Goal: Task Accomplishment & Management: Complete application form

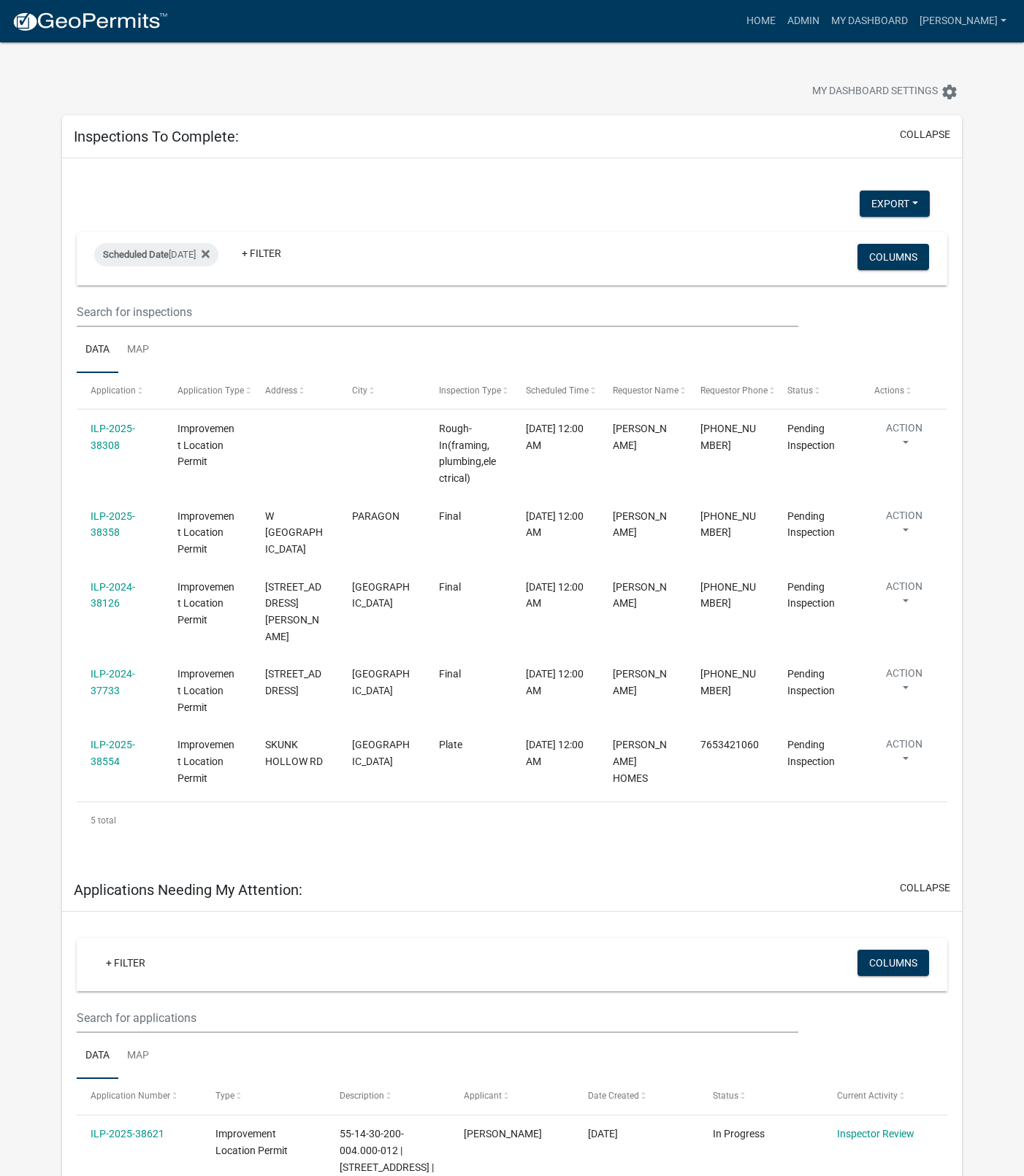
select select "1: 25"
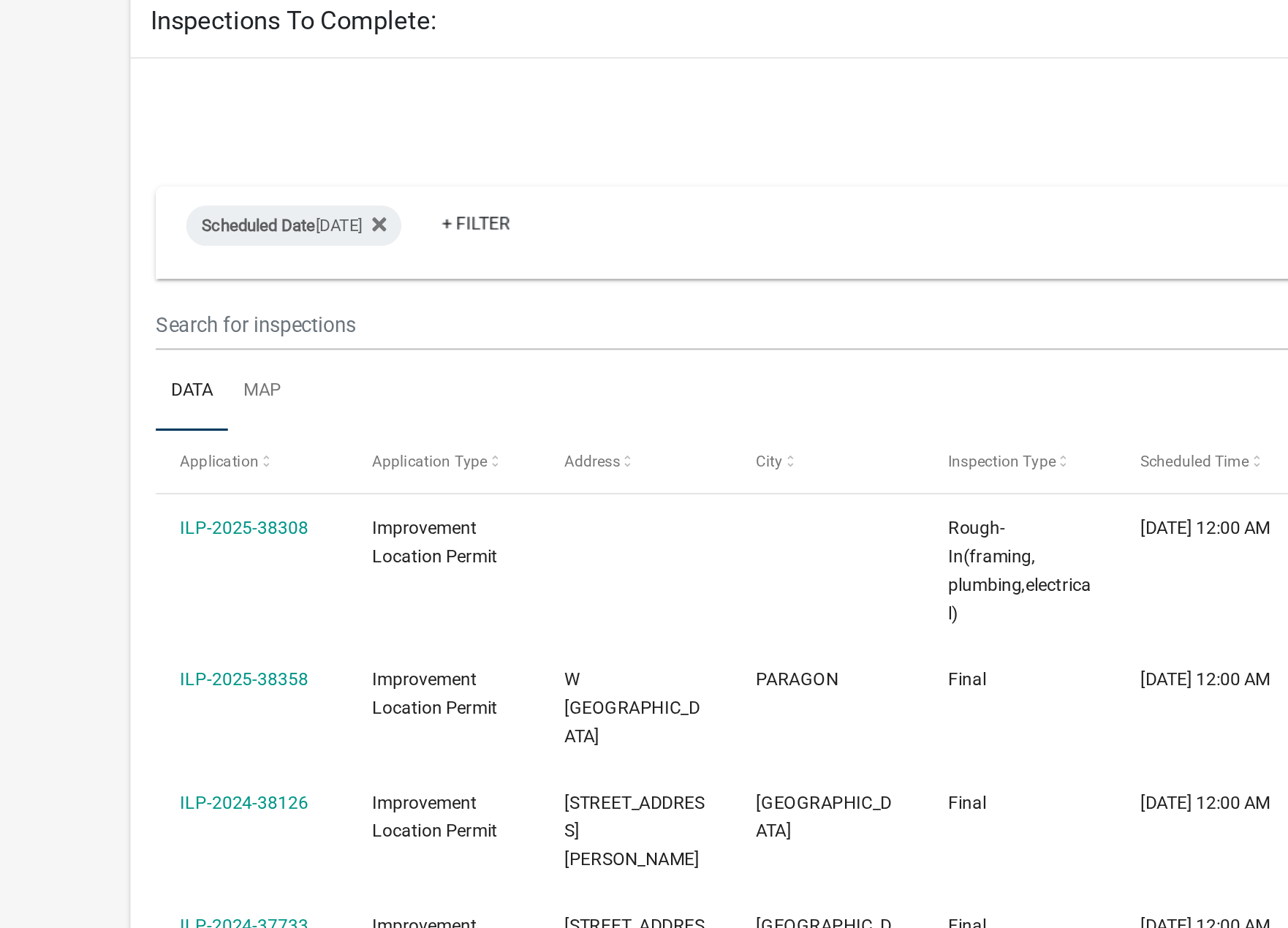
click at [154, 430] on link "ILP-2025-38308" at bounding box center [141, 430] width 74 height 12
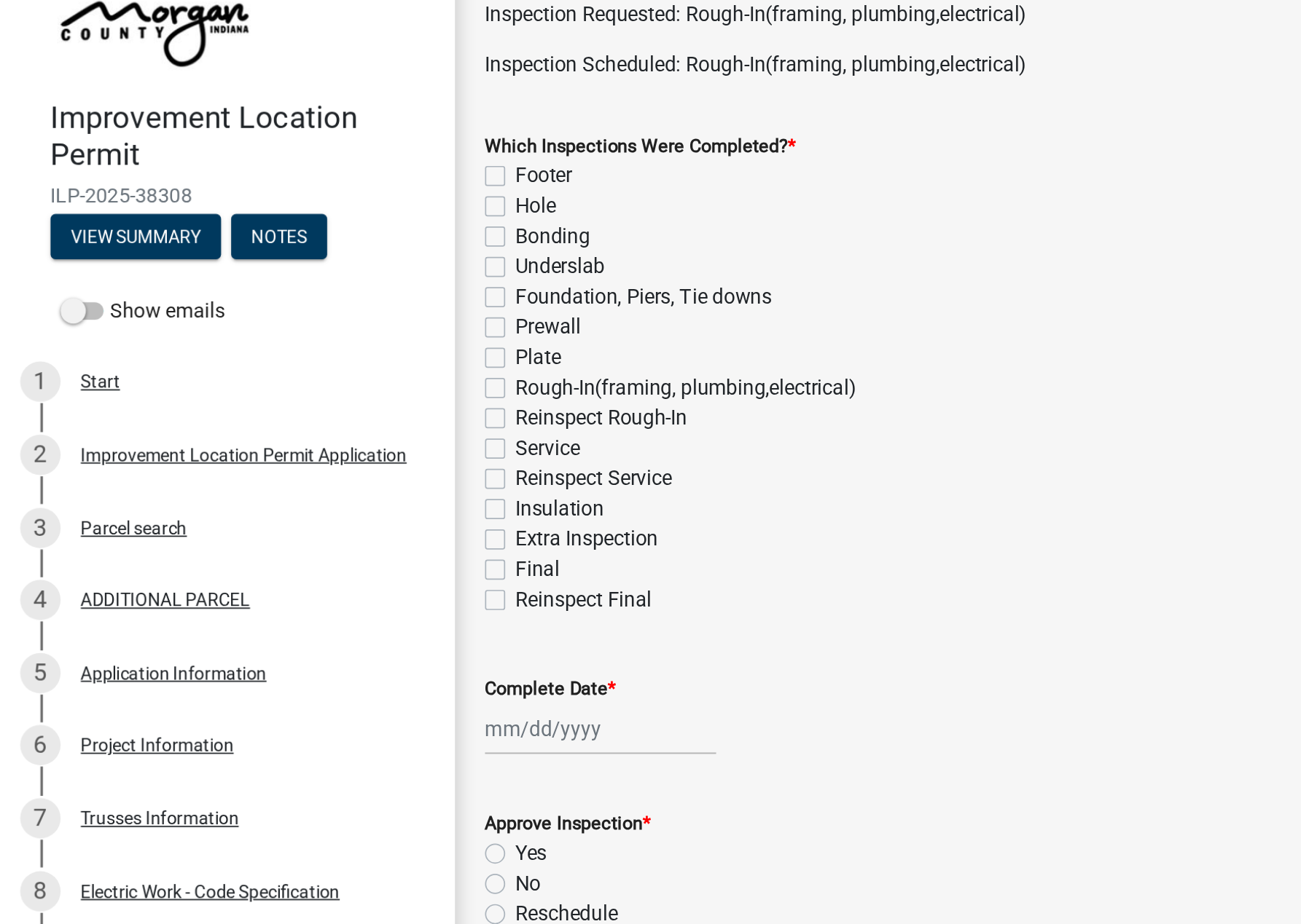
click at [298, 306] on label "Rough-In(framing, plumbing,electrical)" at bounding box center [396, 306] width 197 height 17
click at [298, 306] on input "Rough-In(framing, plumbing,electrical)" at bounding box center [302, 302] width 9 height 9
checkbox input "true"
checkbox input "false"
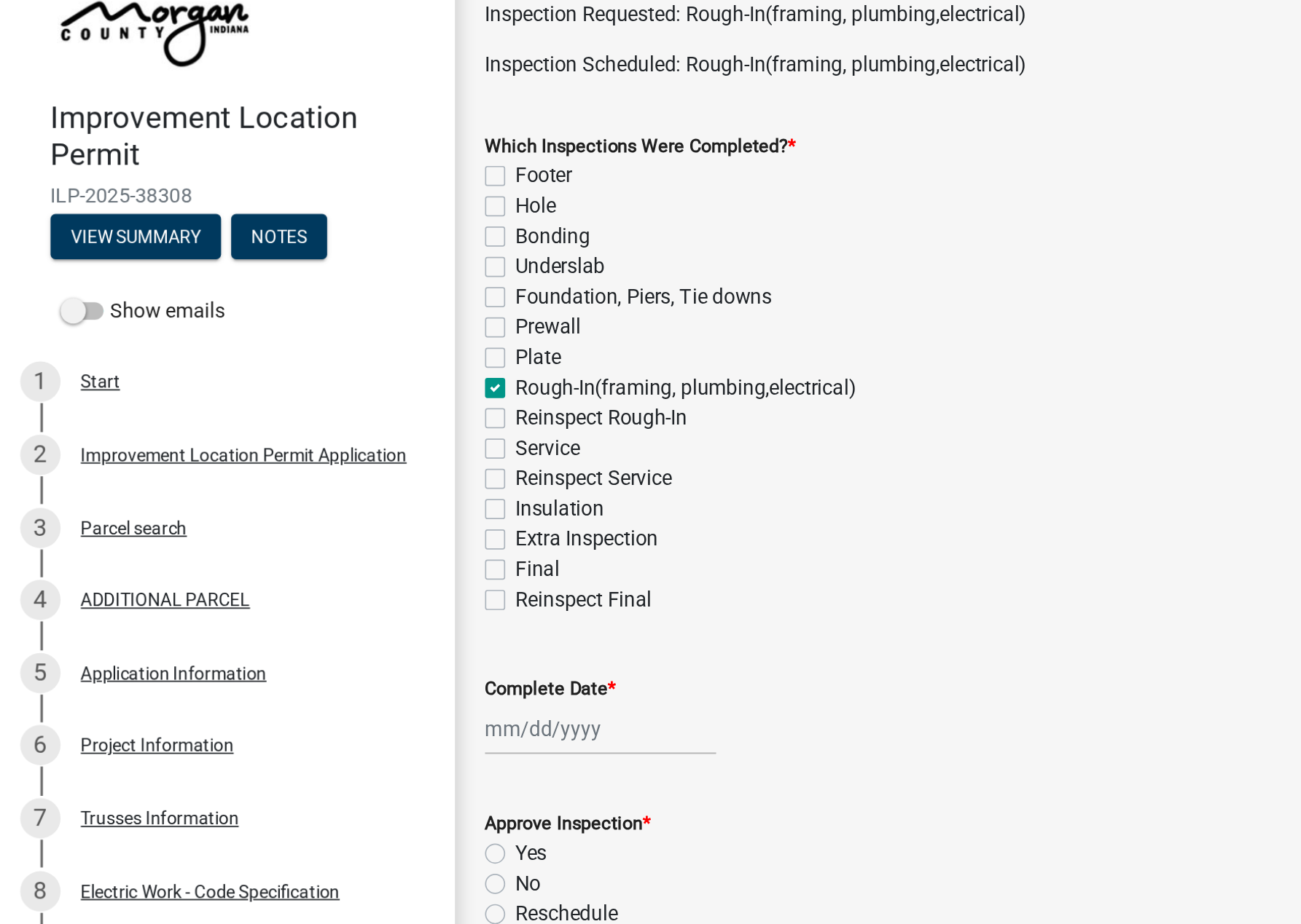
checkbox input "false"
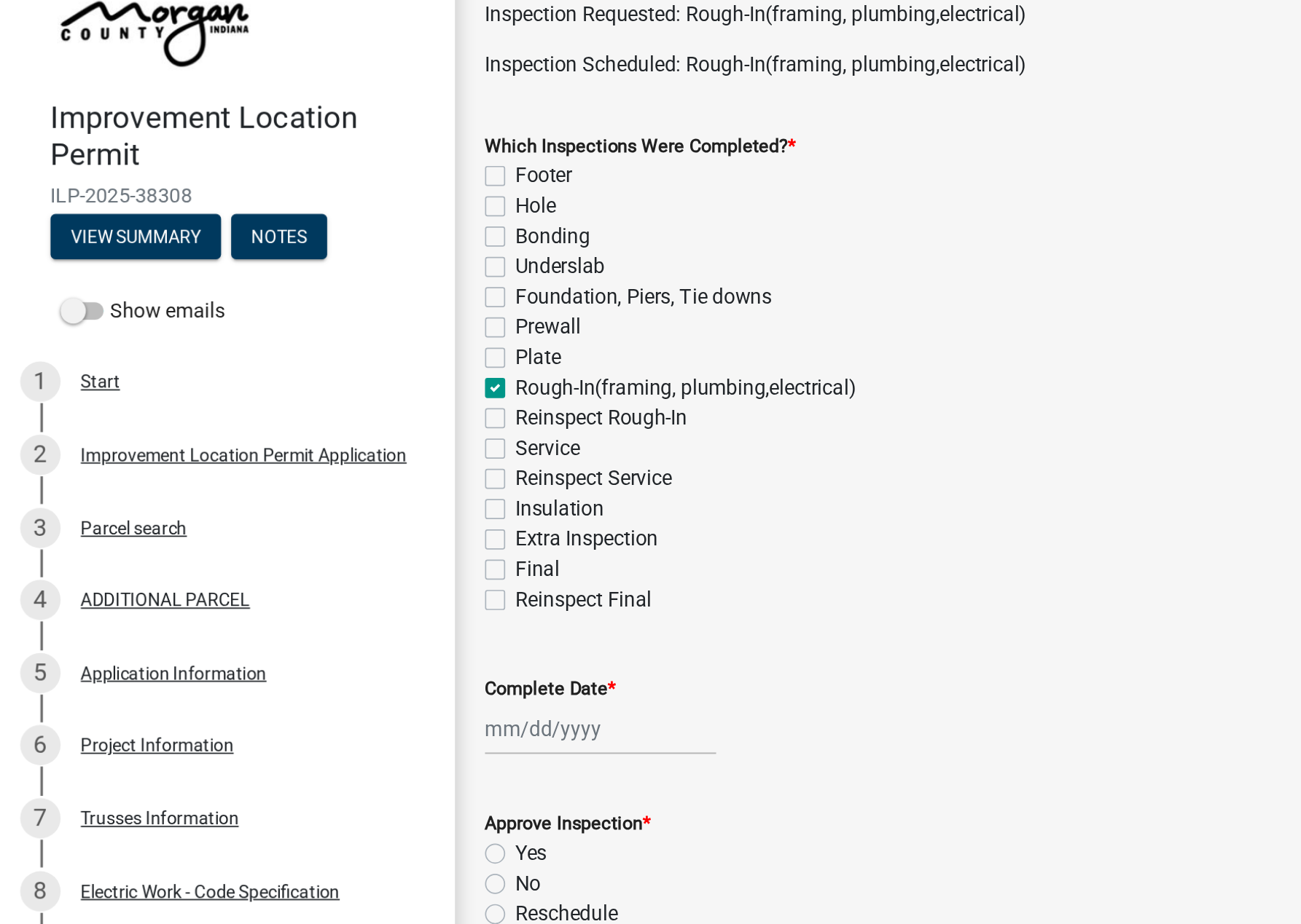
checkbox input "true"
checkbox input "false"
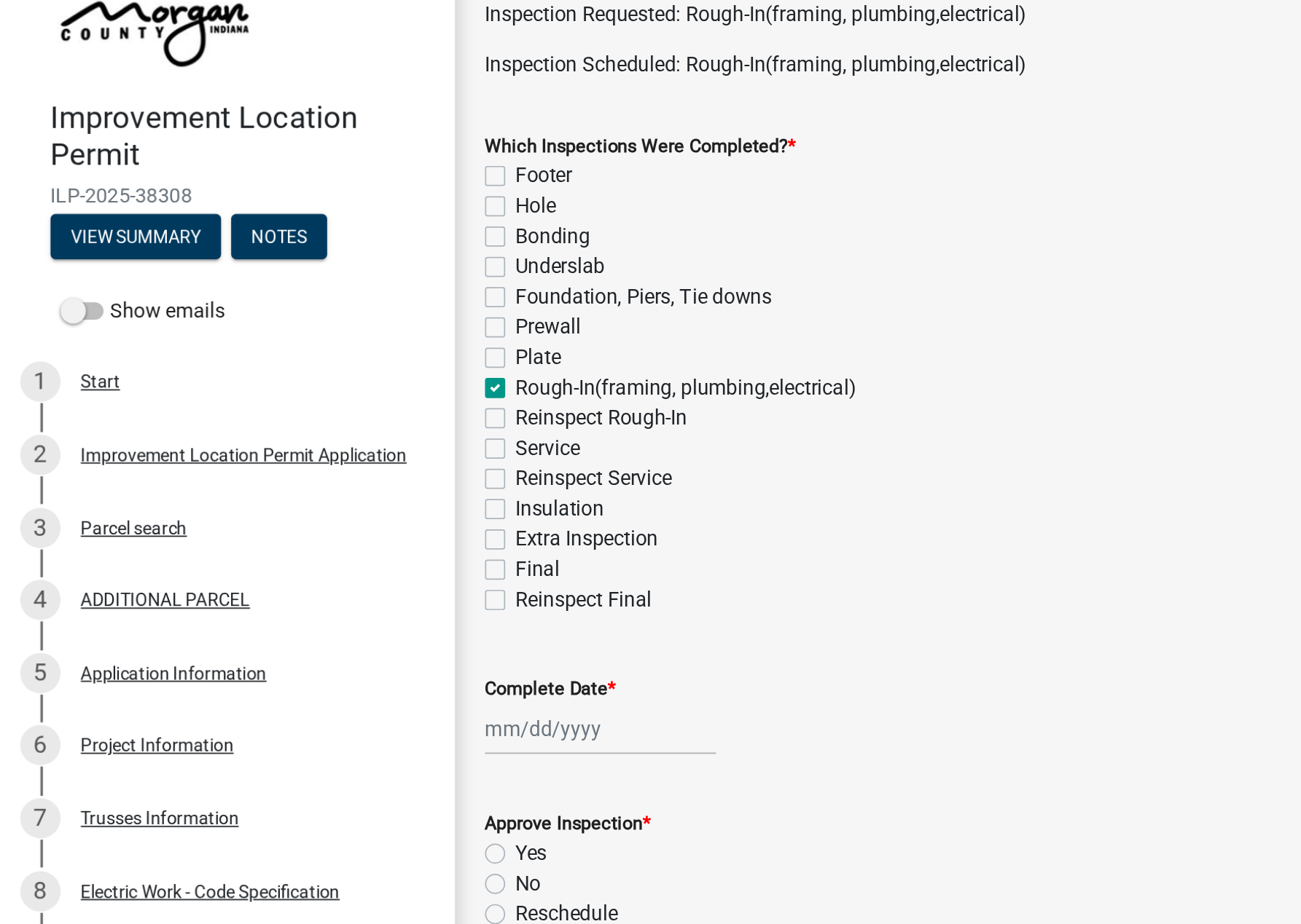
checkbox input "false"
click at [298, 343] on label "Service" at bounding box center [316, 341] width 38 height 17
click at [298, 342] on input "Service" at bounding box center [302, 337] width 9 height 9
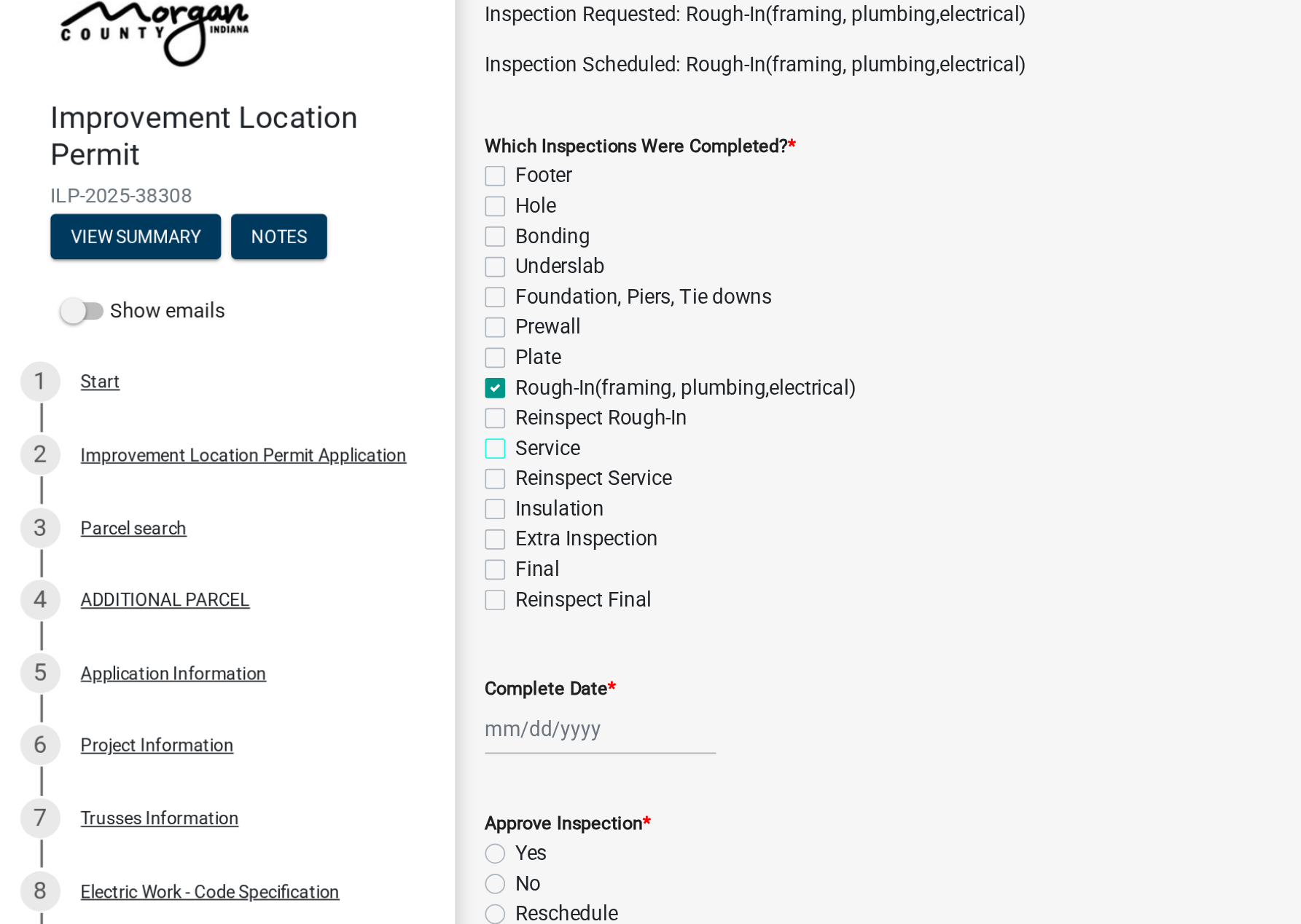
checkbox input "true"
checkbox input "false"
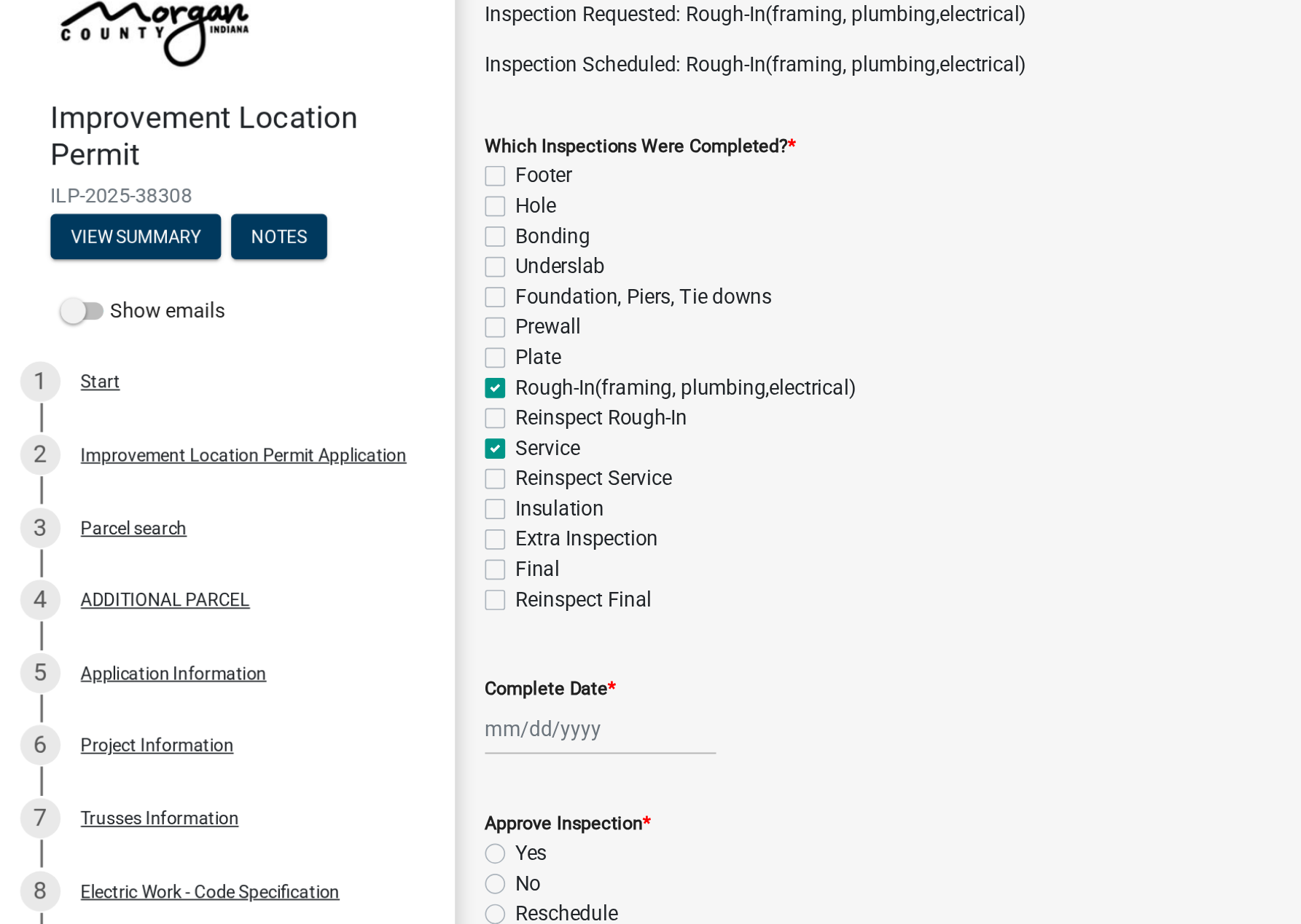
checkbox input "false"
checkbox input "true"
checkbox input "false"
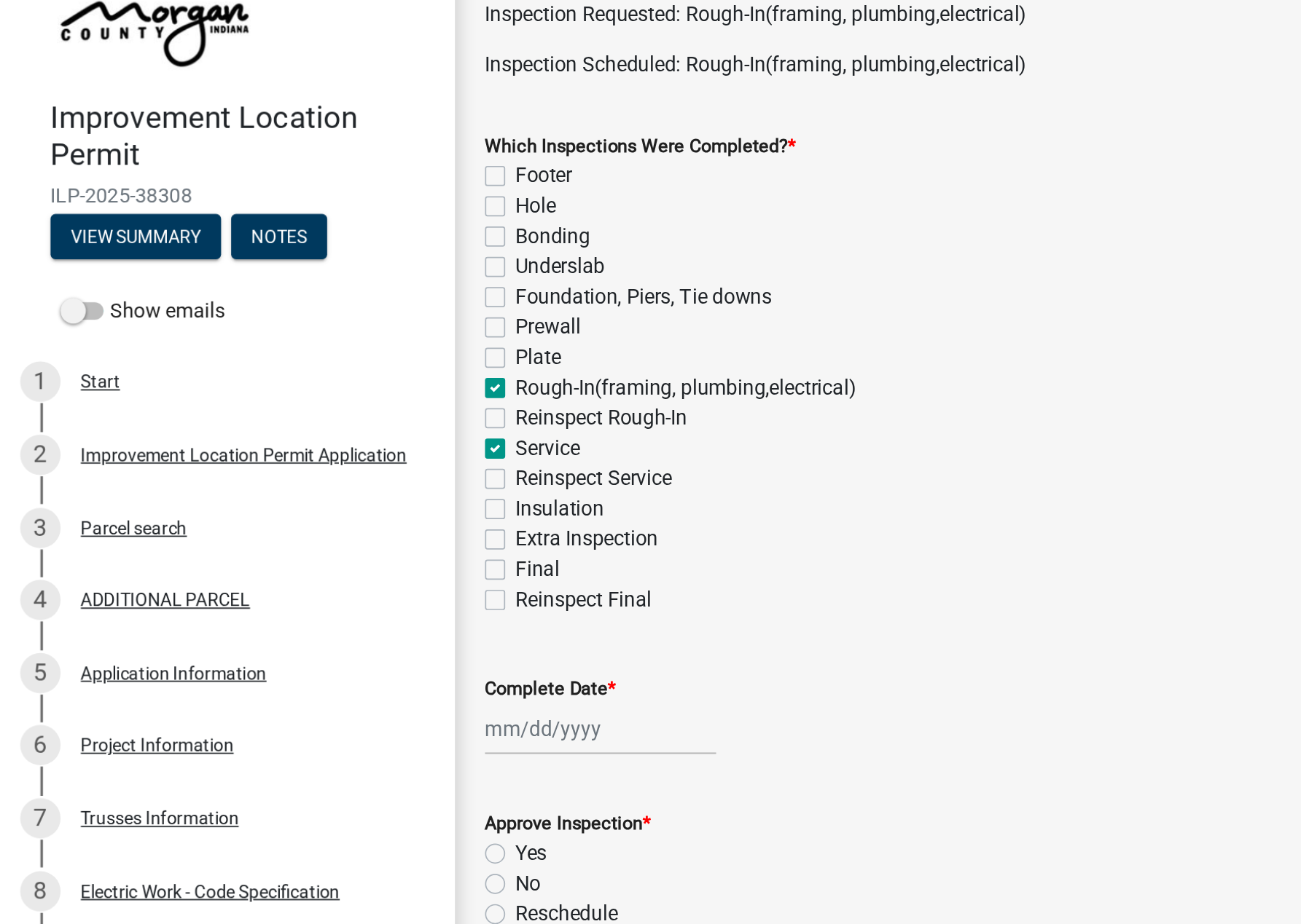
checkbox input "true"
checkbox input "false"
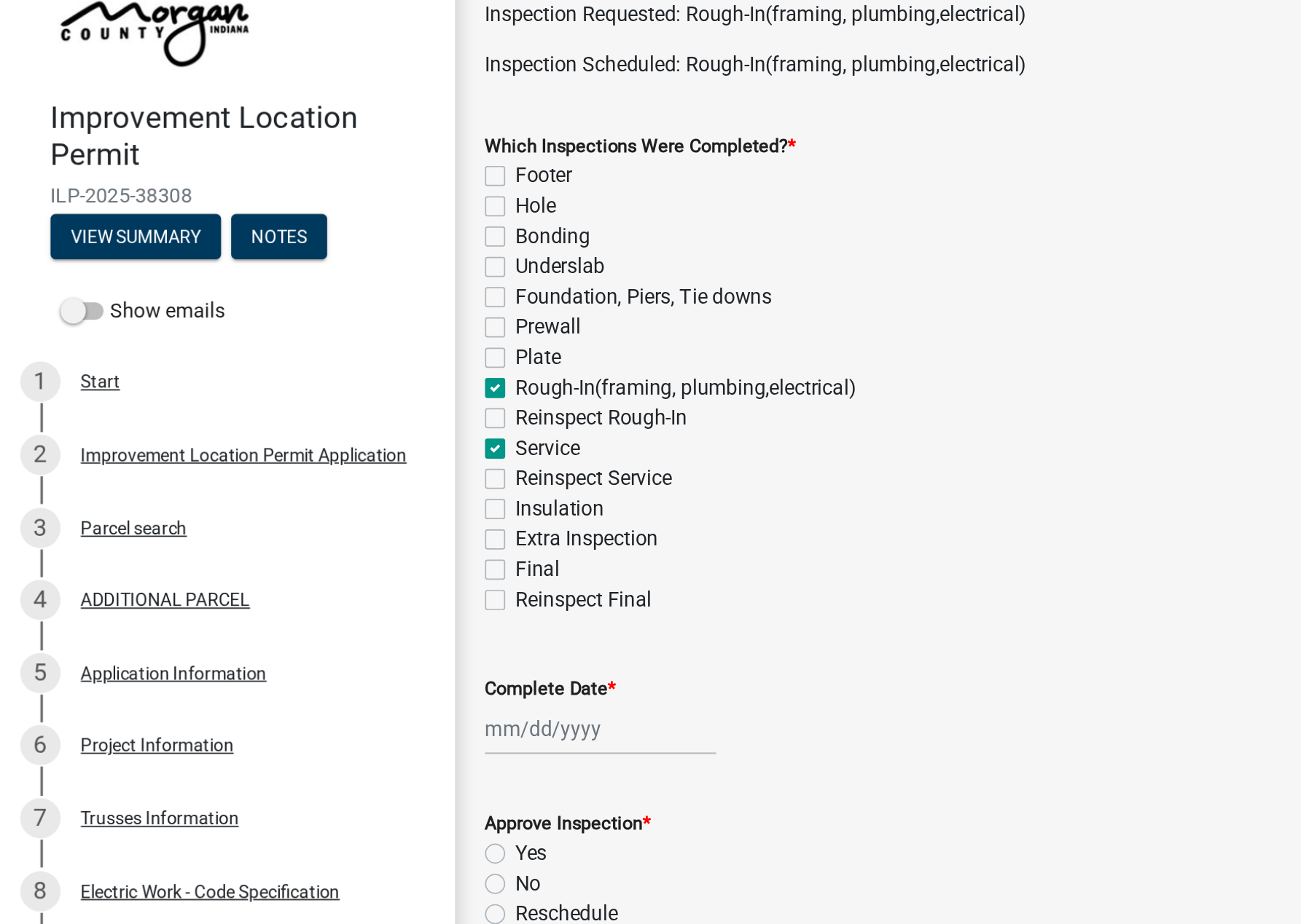
checkbox input "false"
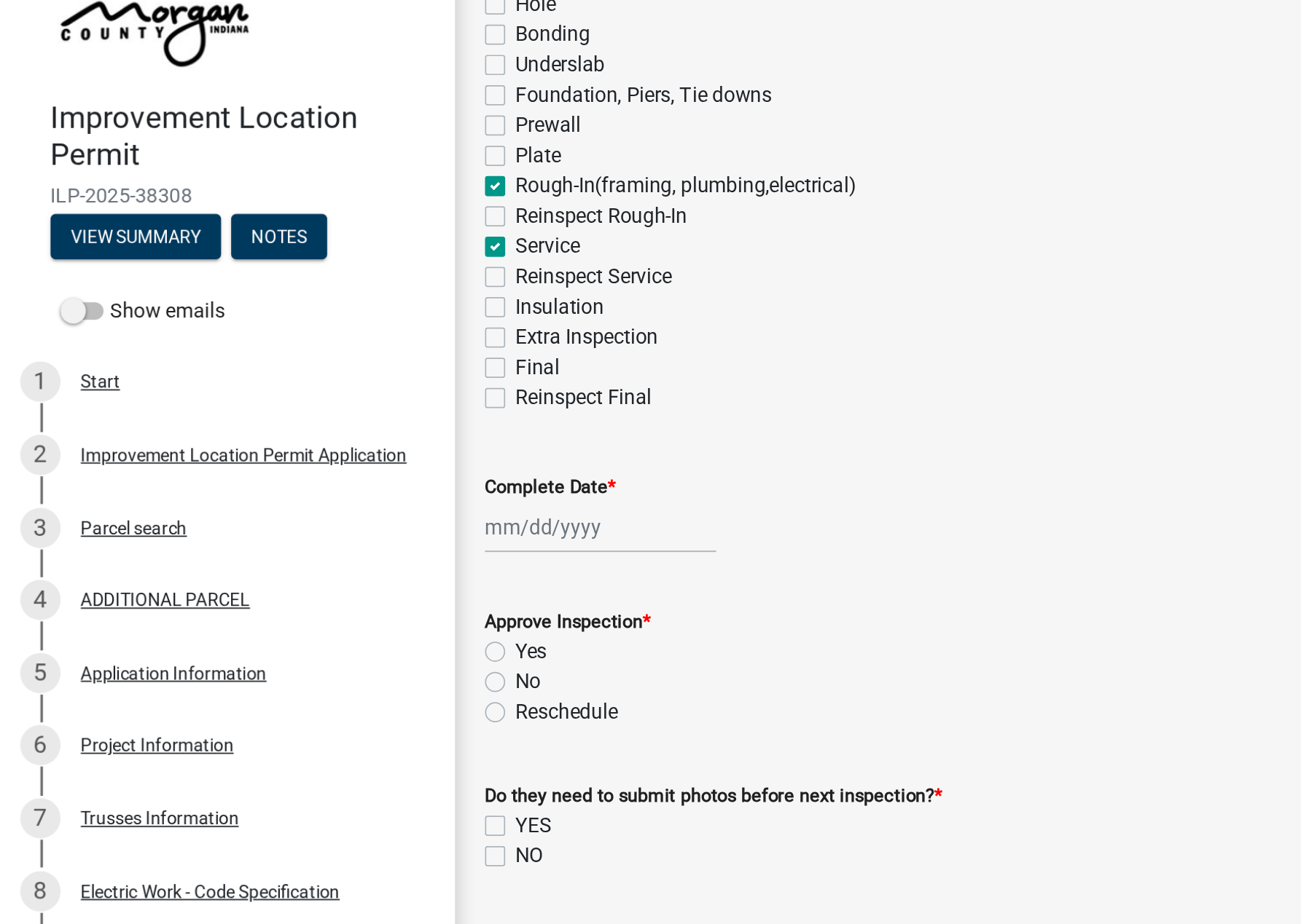
scroll to position [132, 0]
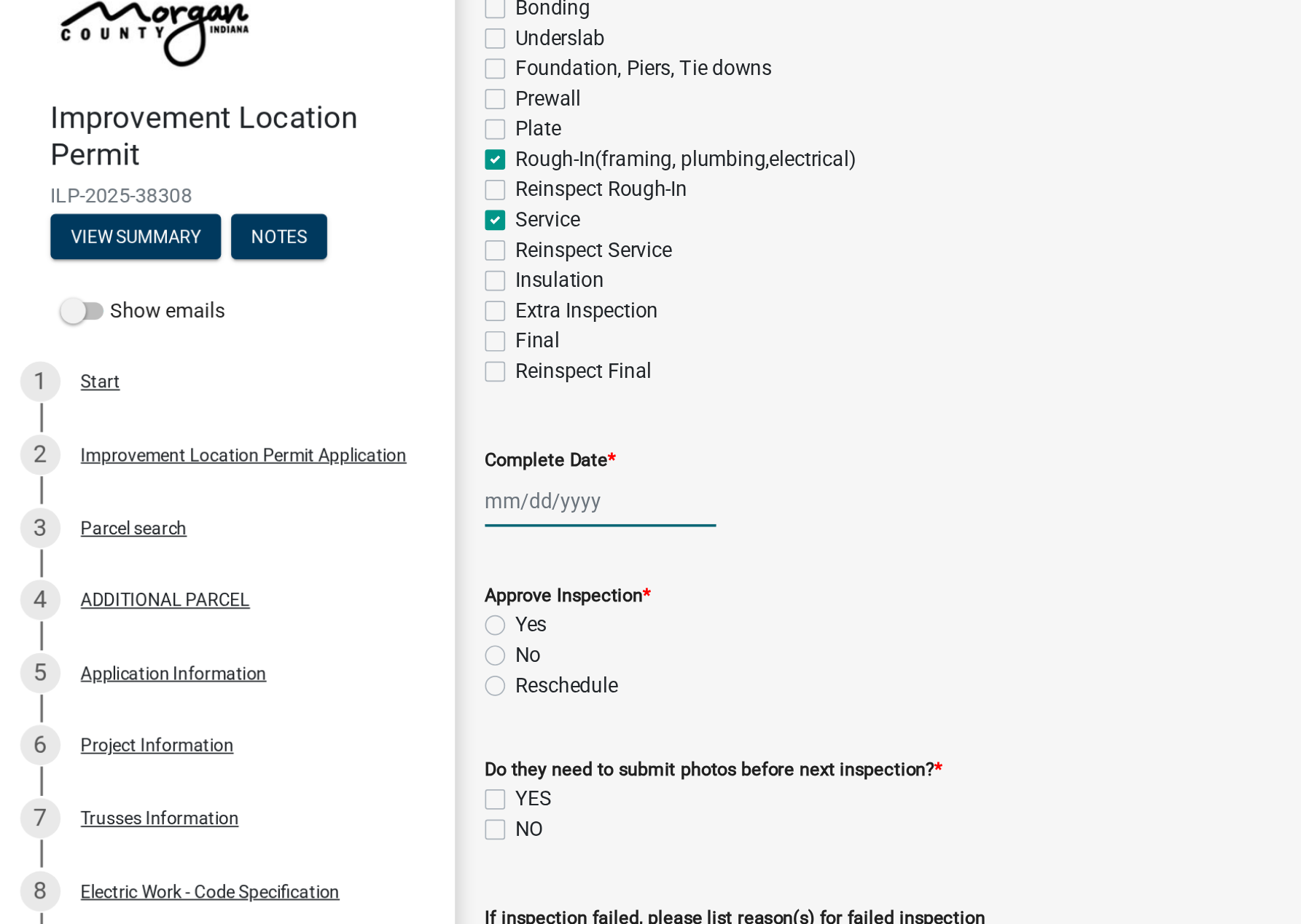
click at [312, 372] on div at bounding box center [346, 371] width 134 height 30
select select "9"
select select "2025"
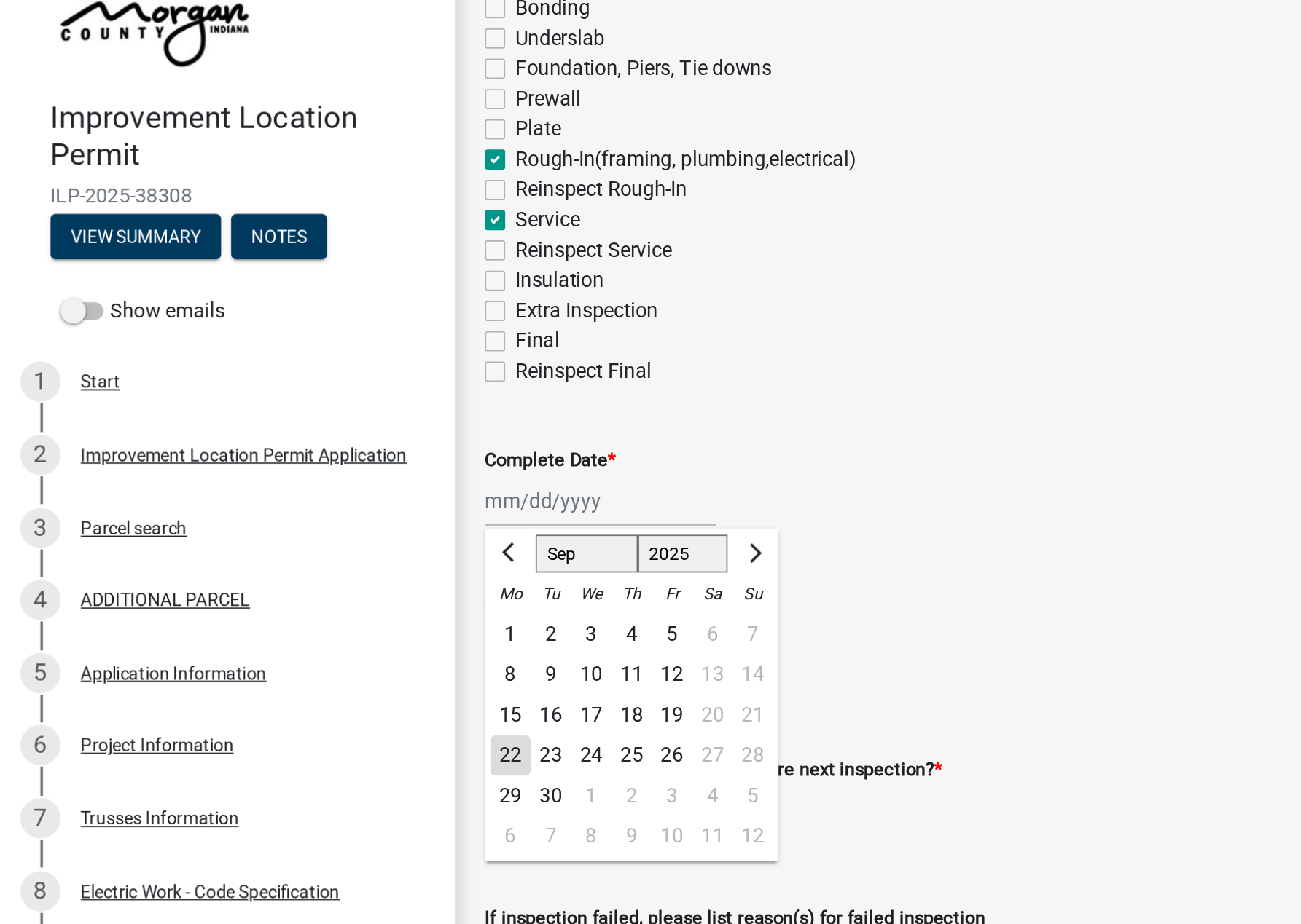
click at [290, 515] on div "22" at bounding box center [294, 518] width 23 height 23
type input "[DATE]"
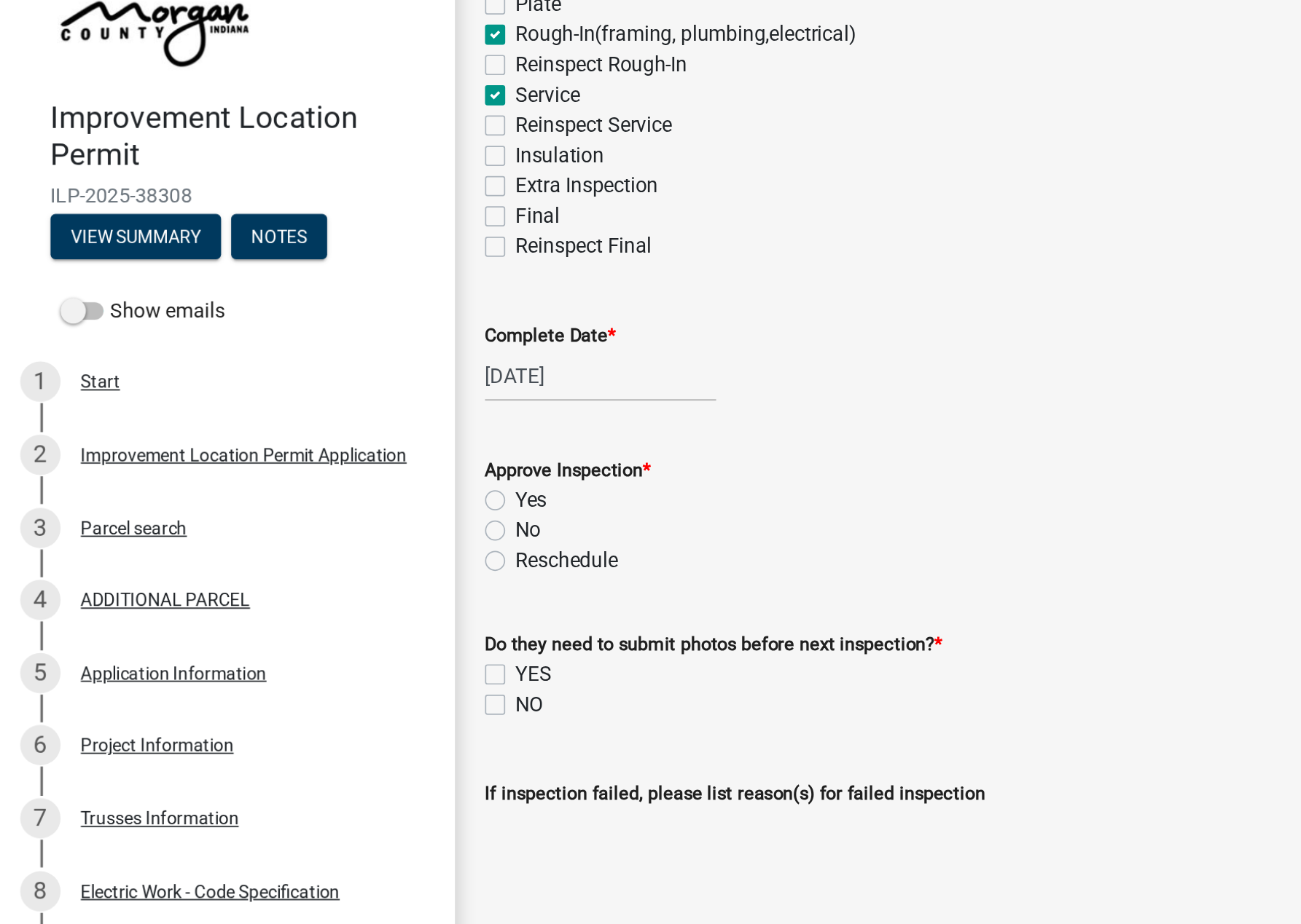
scroll to position [221, 0]
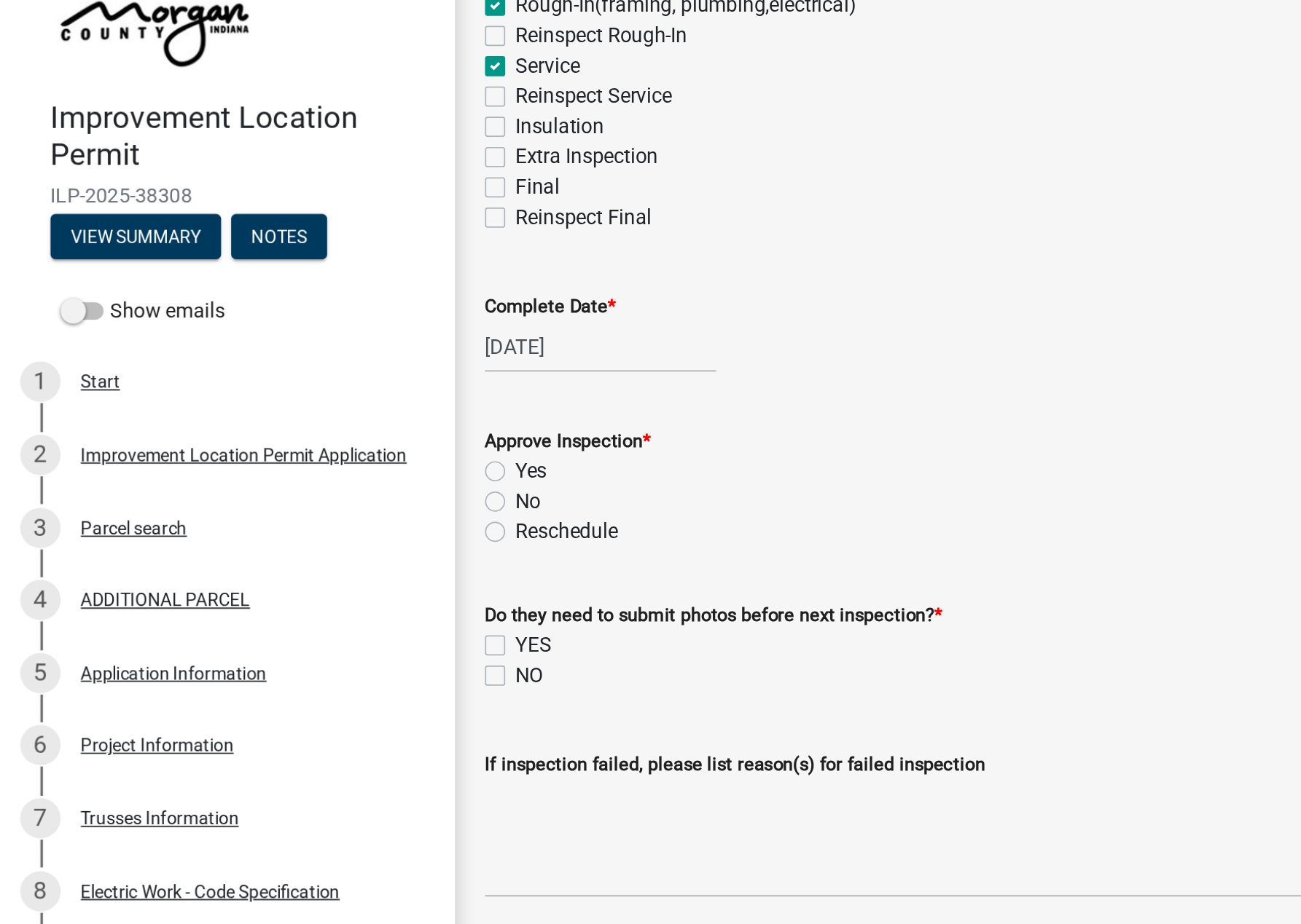
click at [298, 354] on label "Yes" at bounding box center [307, 353] width 18 height 17
click at [298, 354] on input "Yes" at bounding box center [302, 350] width 9 height 9
radio input "true"
click at [298, 476] on label "NO" at bounding box center [305, 472] width 16 height 17
click at [298, 473] on input "NO" at bounding box center [302, 468] width 9 height 9
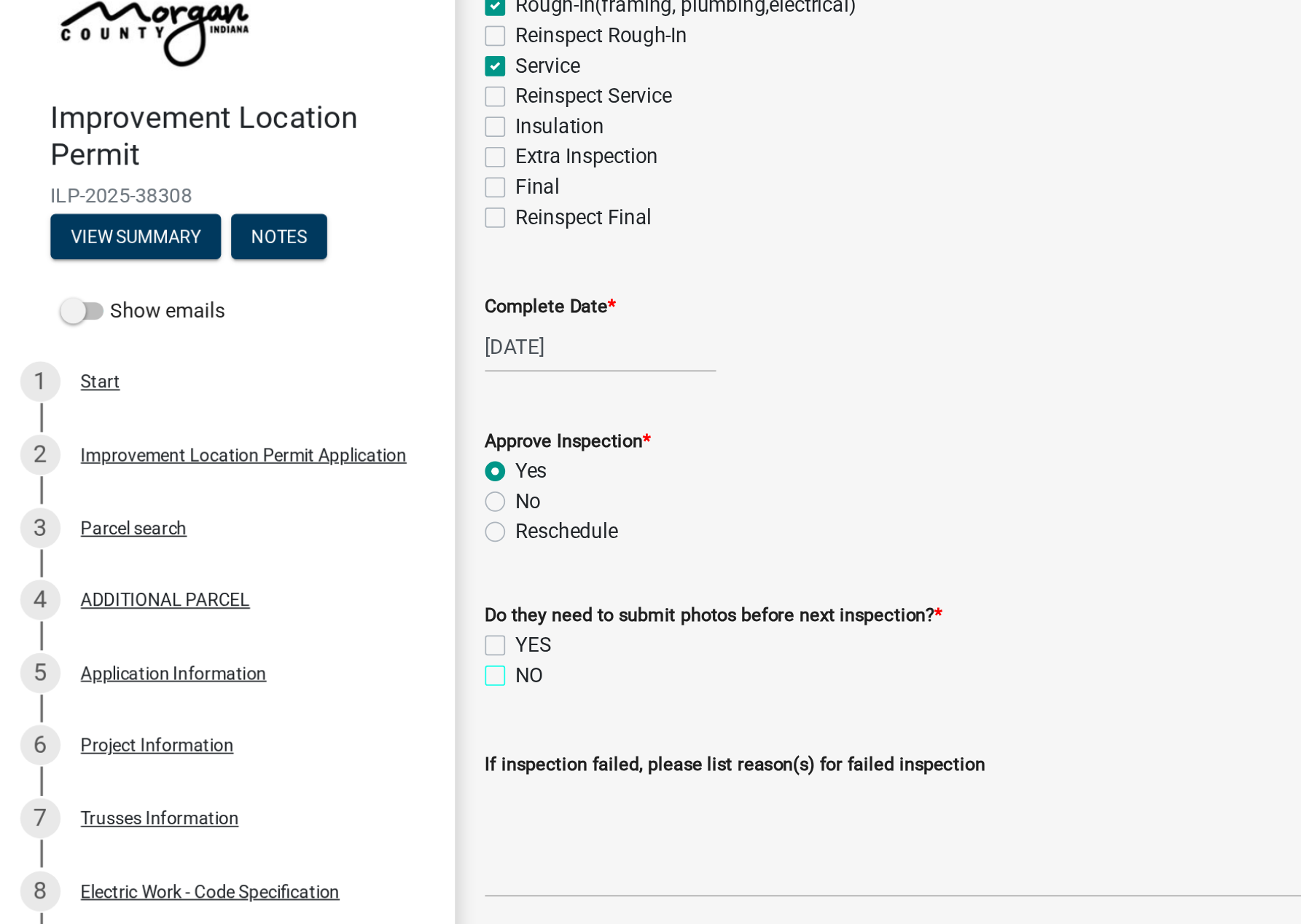
checkbox input "true"
checkbox input "false"
checkbox input "true"
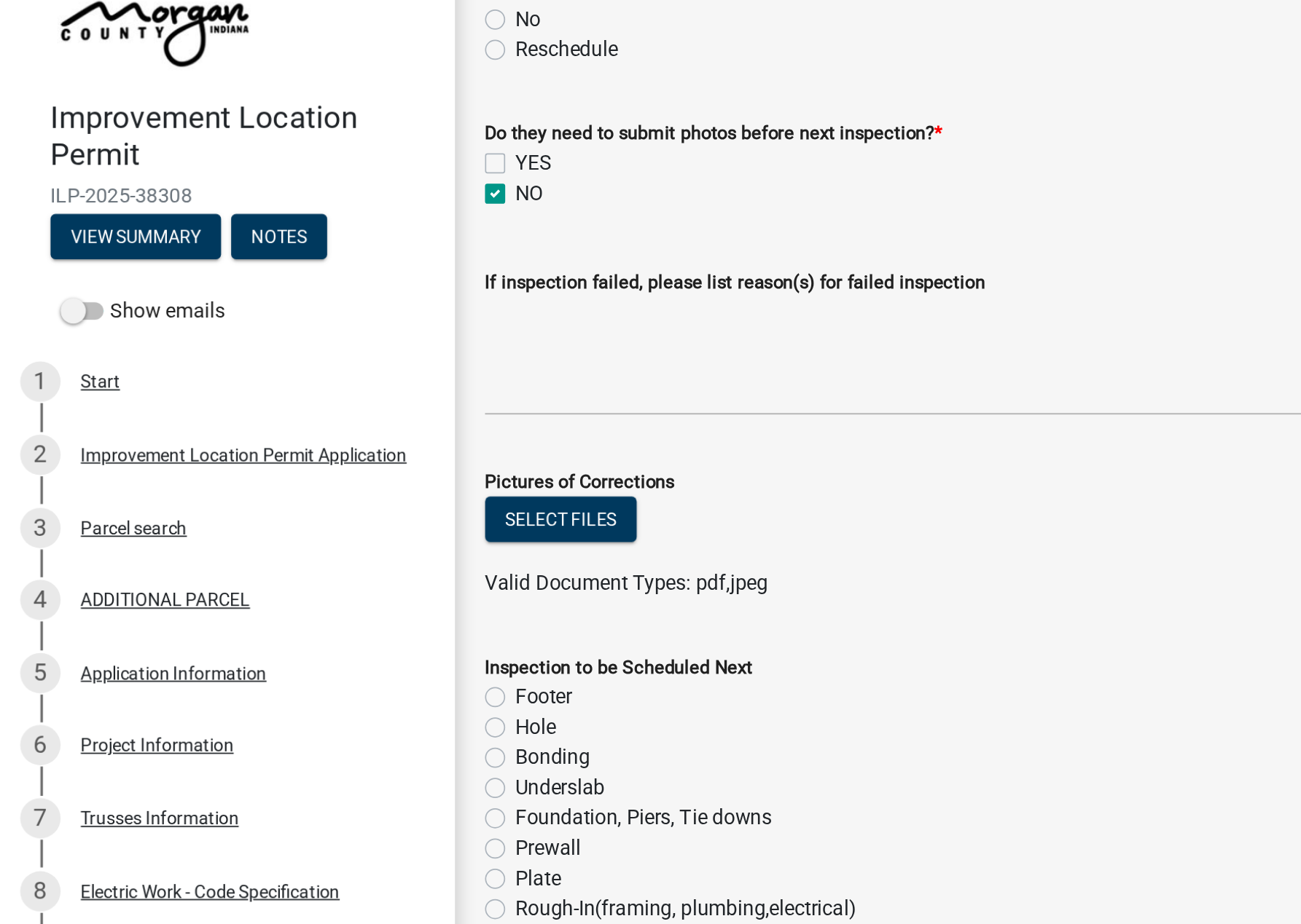
scroll to position [544, 0]
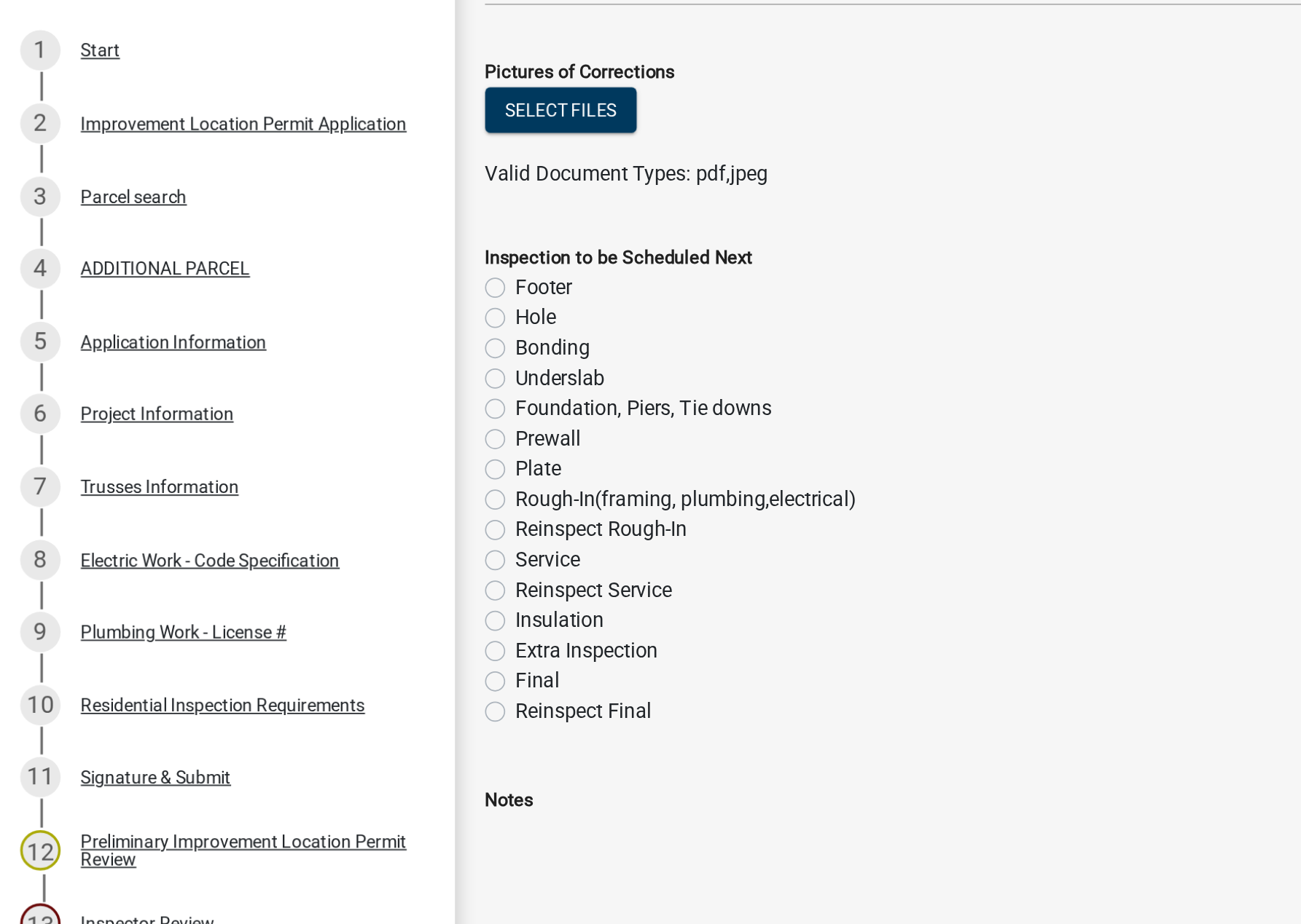
click at [298, 630] on label "Insulation" at bounding box center [323, 631] width 51 height 17
click at [298, 630] on input "Insulation" at bounding box center [302, 627] width 9 height 9
radio input "true"
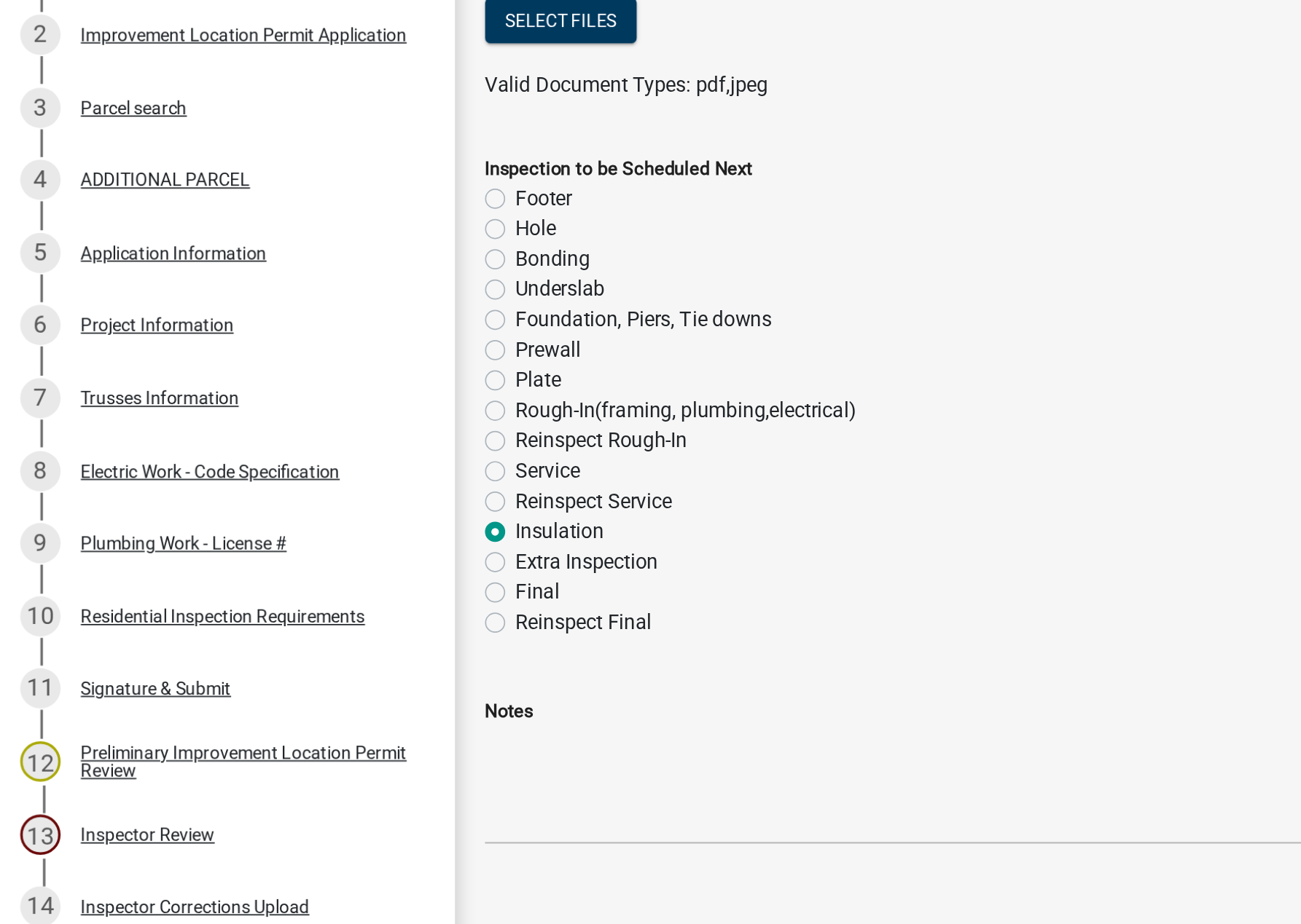
scroll to position [0, 0]
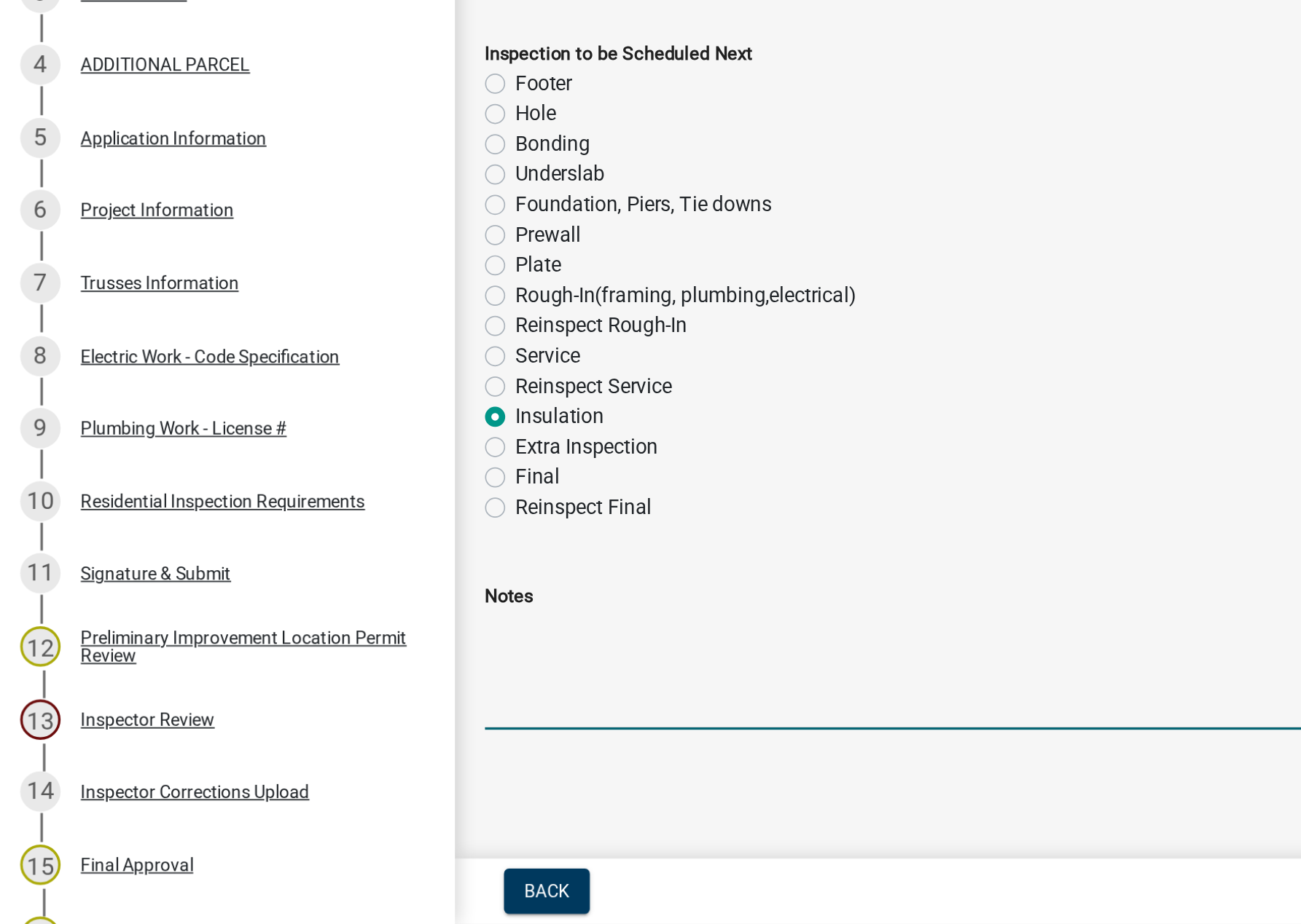
click at [315, 756] on textarea "Notes" at bounding box center [781, 777] width 1003 height 69
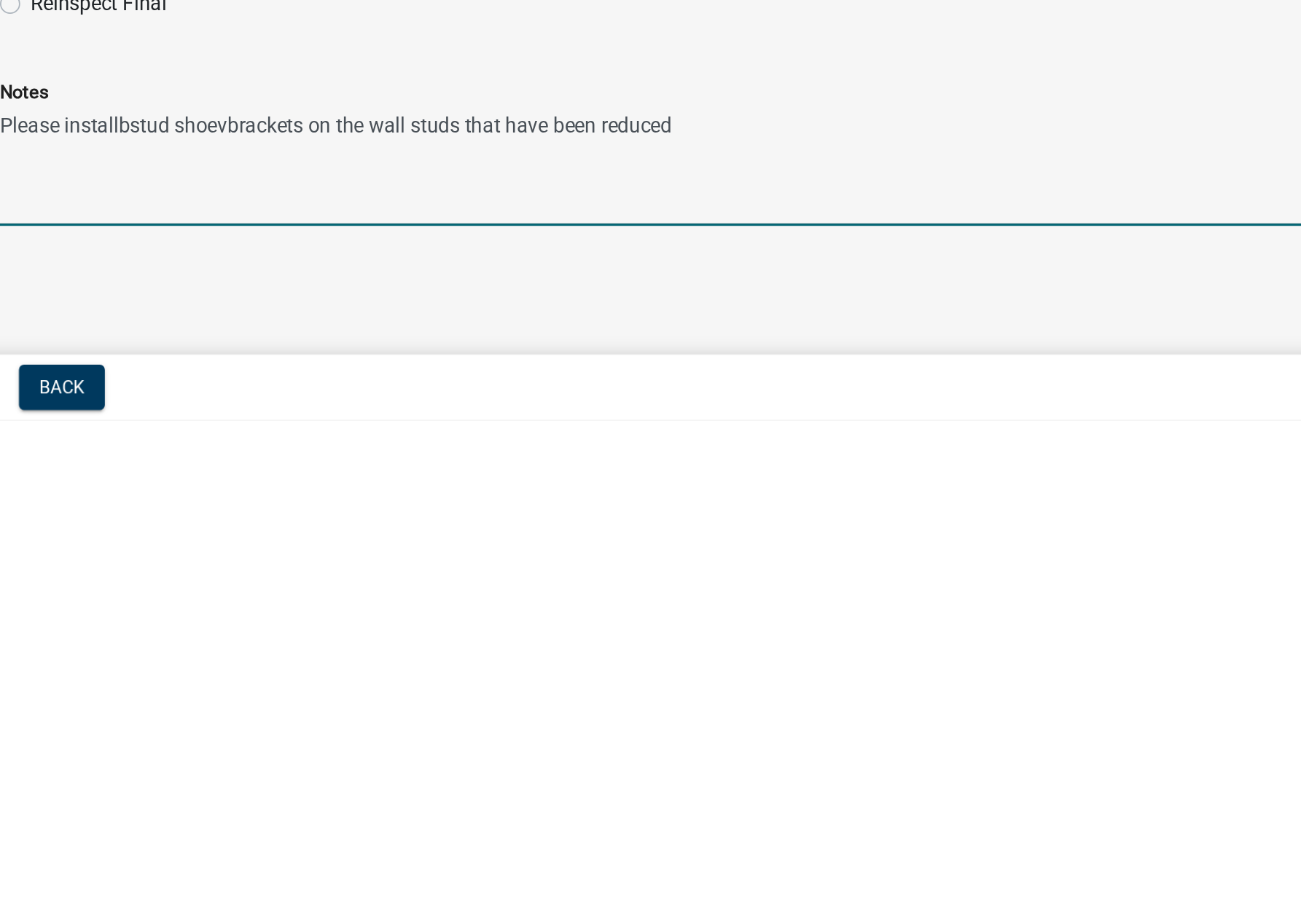
click at [413, 754] on textarea "Please installbstud shoevbrackets on the wall studs that have been reduced" at bounding box center [781, 777] width 1003 height 69
click at [355, 756] on textarea "Please installbstud shoe brackets on the wall studs that have been reduced" at bounding box center [781, 777] width 1003 height 69
click at [704, 748] on textarea "Please install stud shoe brackets on the wall studs that have been reduced" at bounding box center [781, 777] width 1003 height 69
click at [731, 750] on textarea "Please install stud shoe brackets on the wall studs that have been reduced in s…" at bounding box center [781, 777] width 1003 height 69
click at [826, 748] on textarea "Please install stud shoe brackets on the wall studs that have been reduced in s…" at bounding box center [781, 777] width 1003 height 69
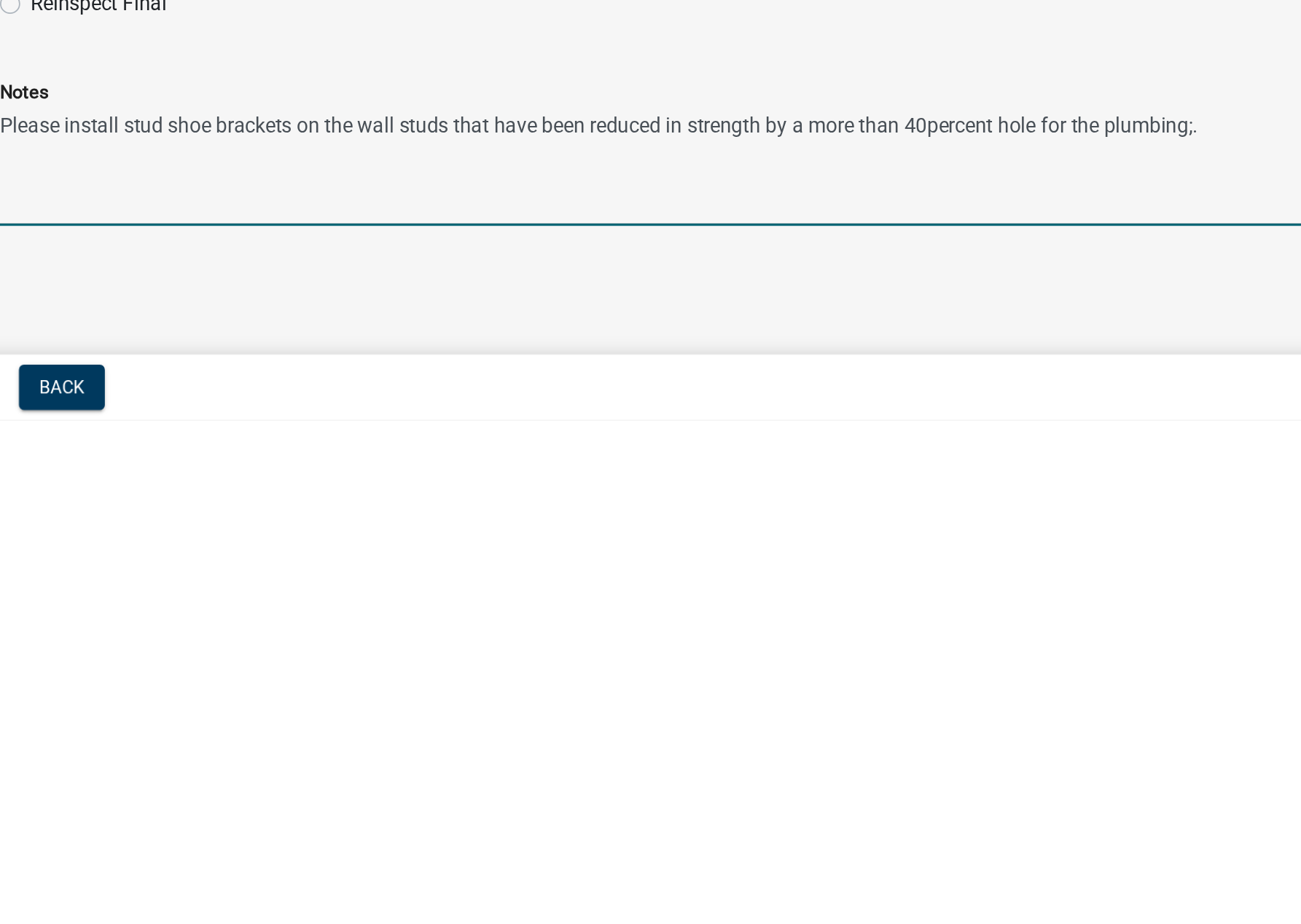
click at [811, 749] on textarea "Please install stud shoe brackets on the wall studs that have been reduced in s…" at bounding box center [781, 777] width 1003 height 69
click at [993, 750] on textarea "Please install stud shoe brackets on the wall studs that have been reduced in s…" at bounding box center [781, 777] width 1003 height 69
type textarea "Please install stud shoe brackets on the wall studs that have been reduced in s…"
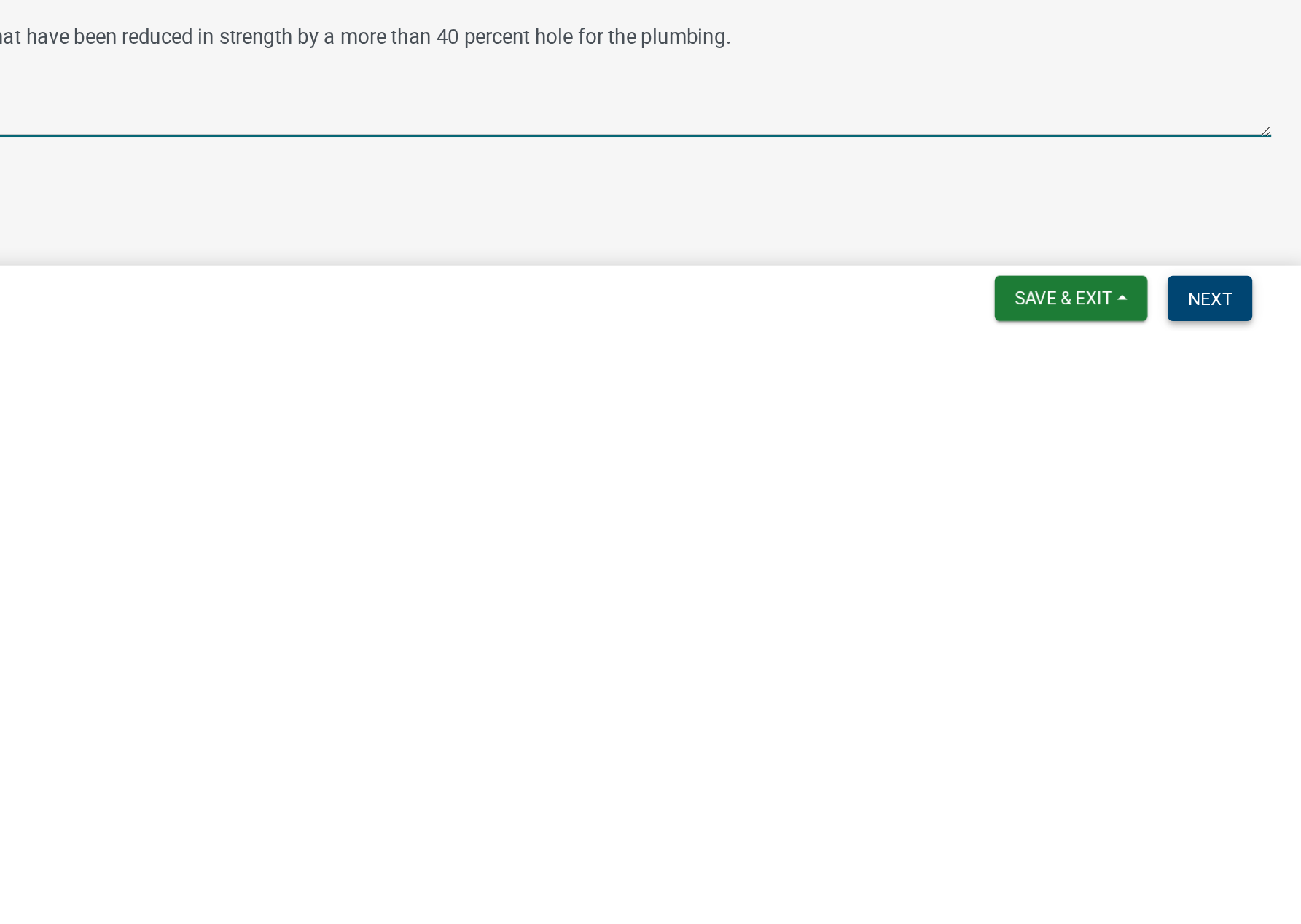
click at [1021, 905] on span "Next" at bounding box center [1248, 905] width 26 height 12
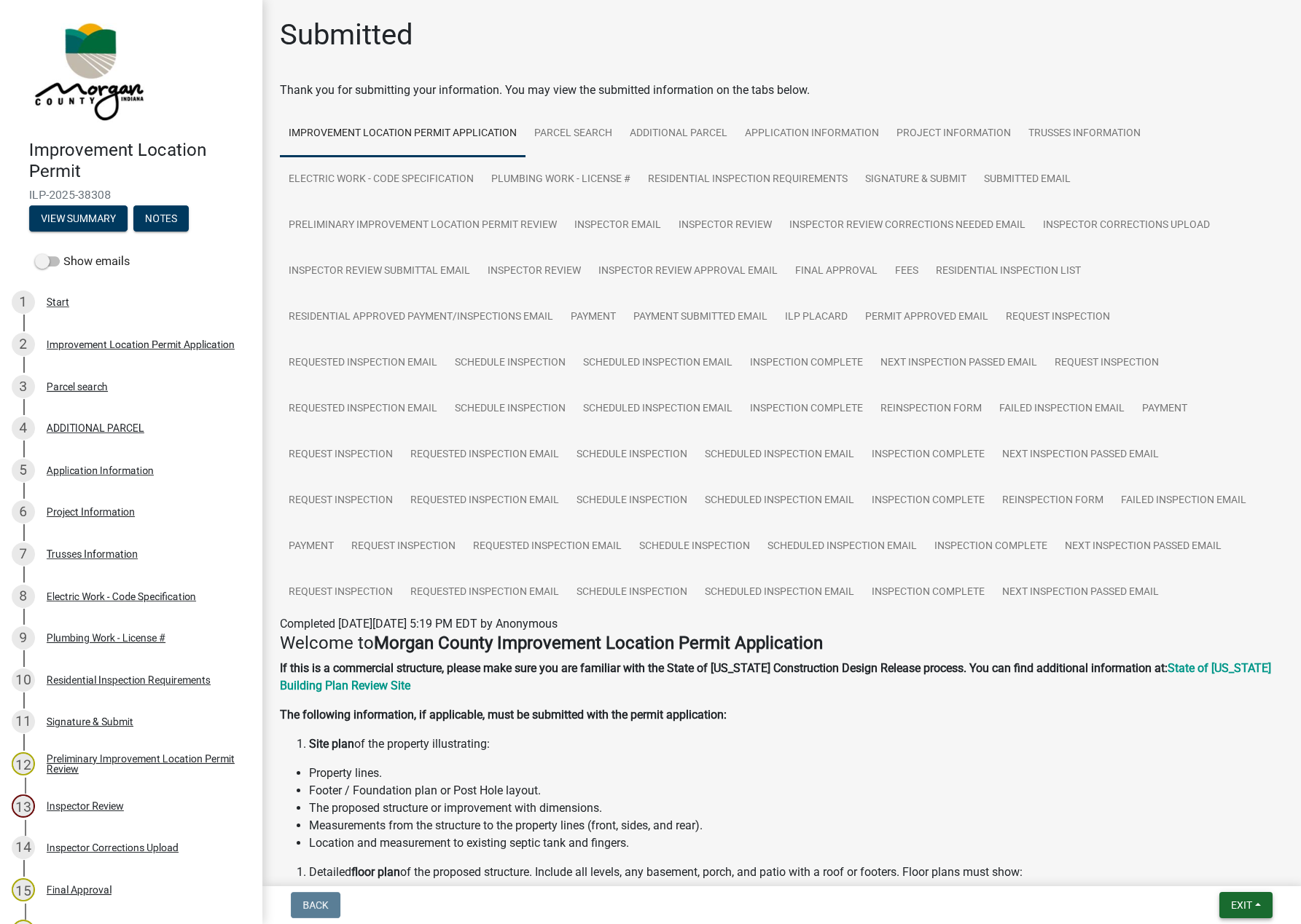
click at [1021, 906] on span "Exit" at bounding box center [1241, 905] width 21 height 12
click at [1021, 870] on button "Save & Exit" at bounding box center [1213, 868] width 116 height 35
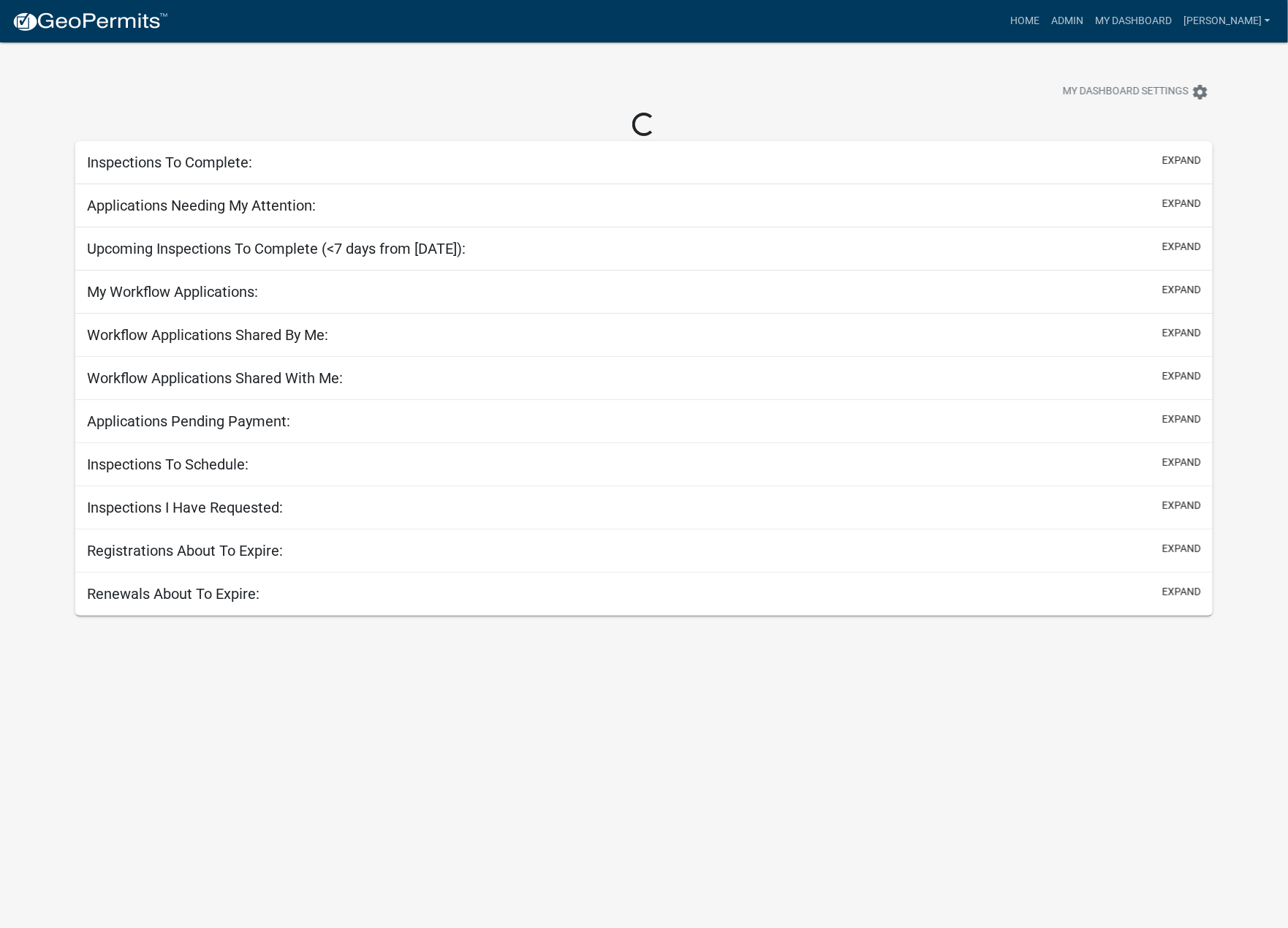
select select "1: 25"
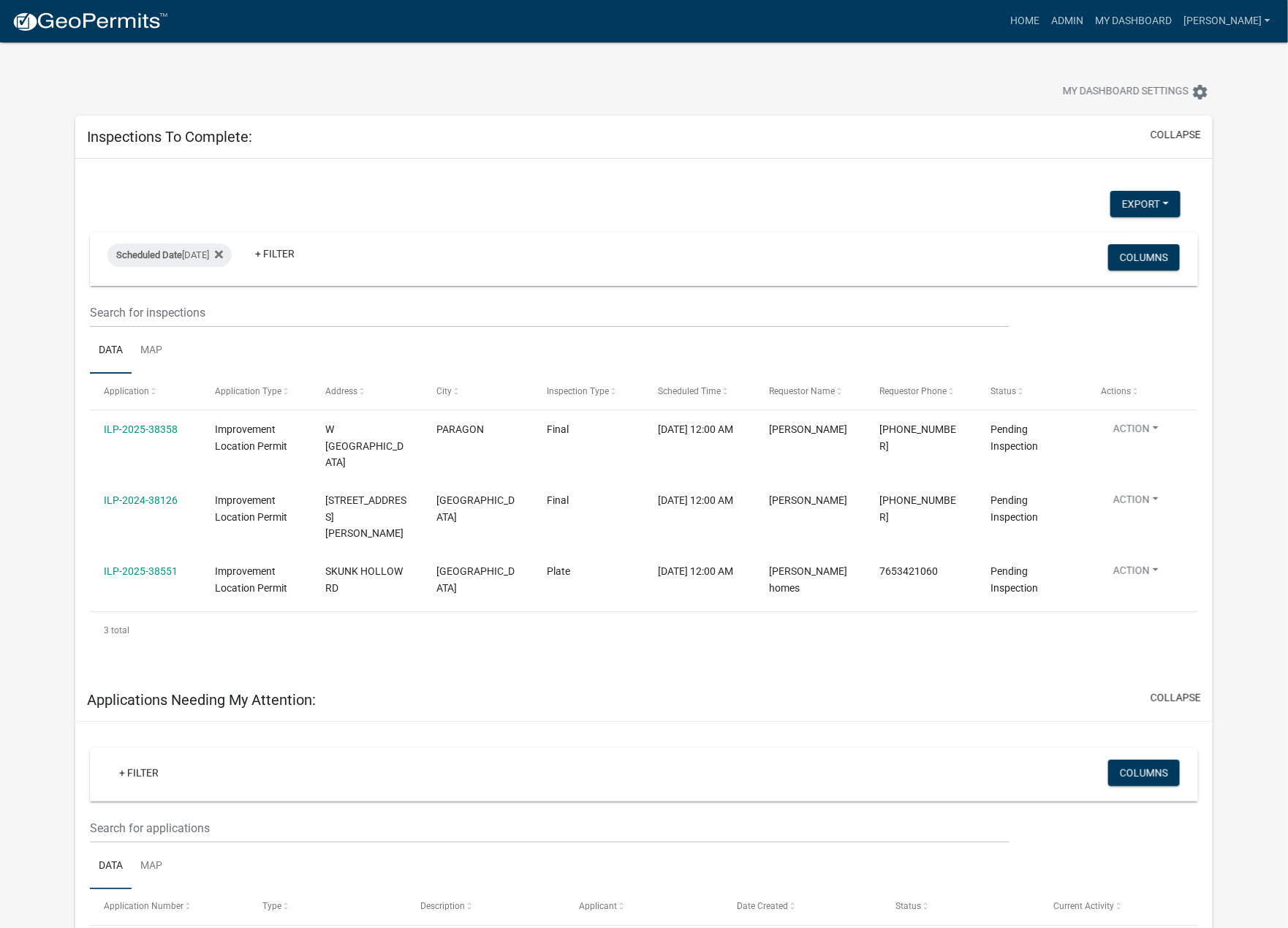
scroll to position [9, 0]
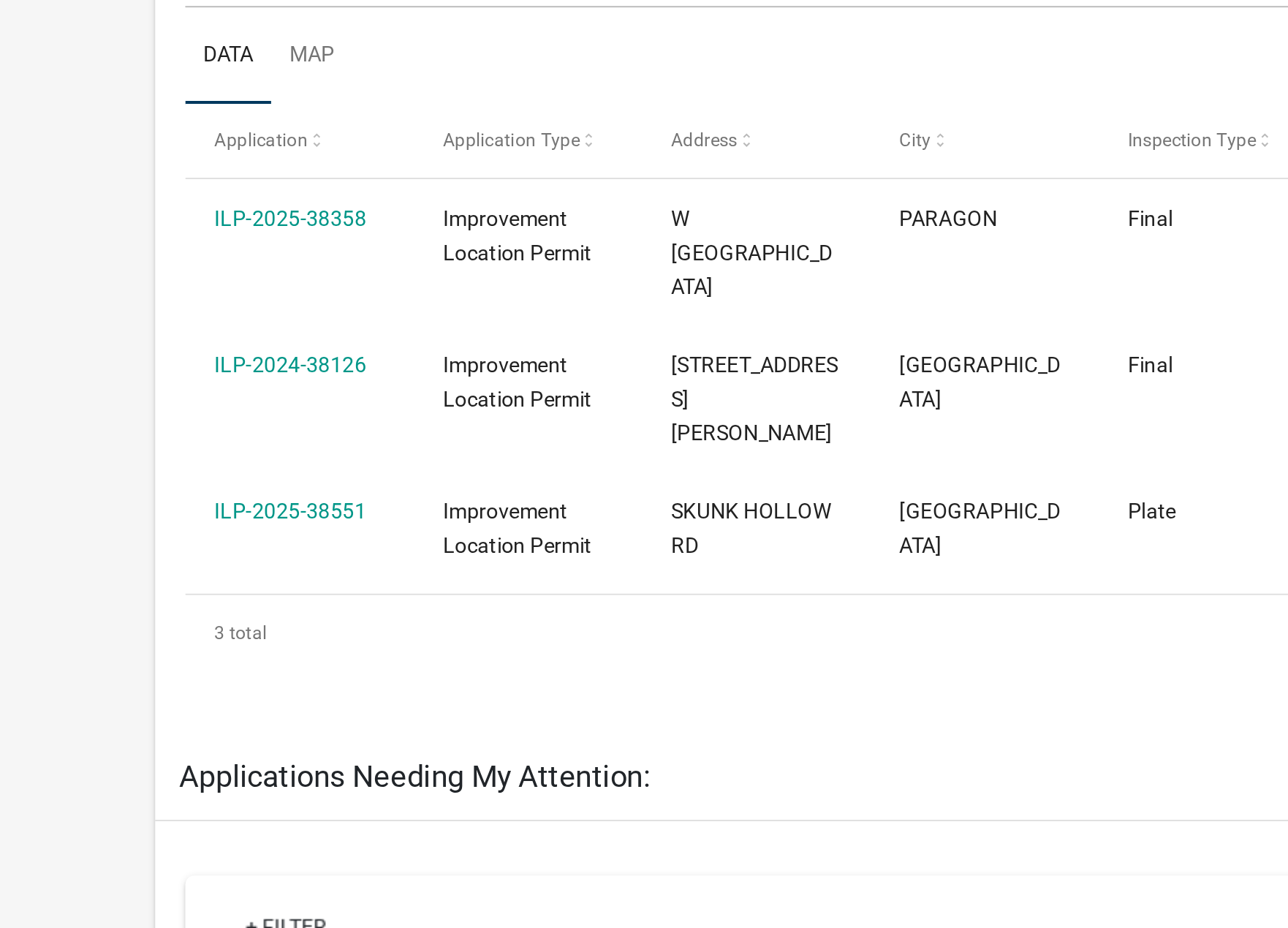
click at [154, 556] on link "ILP-2025-38551" at bounding box center [141, 561] width 74 height 12
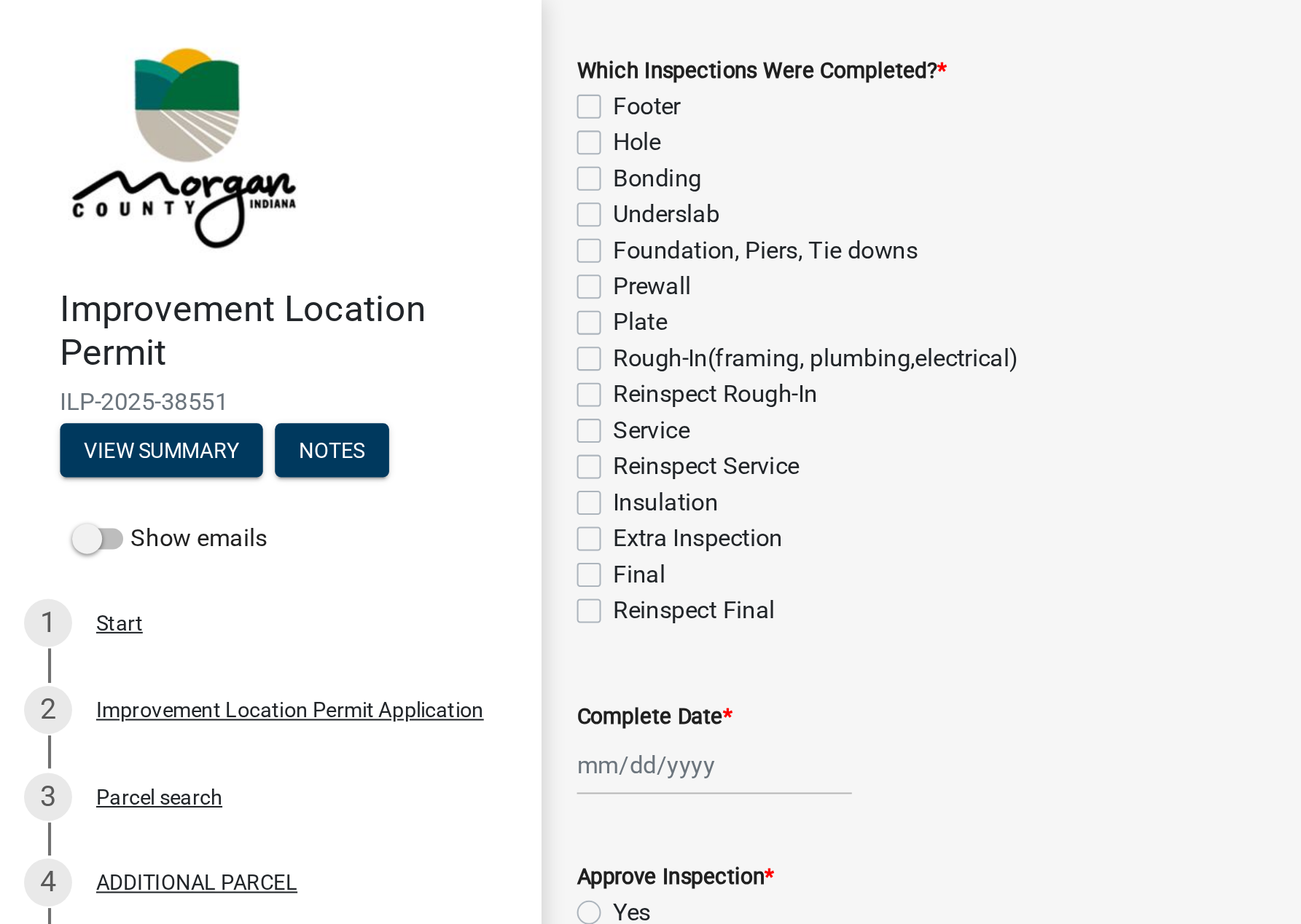
scroll to position [134, 0]
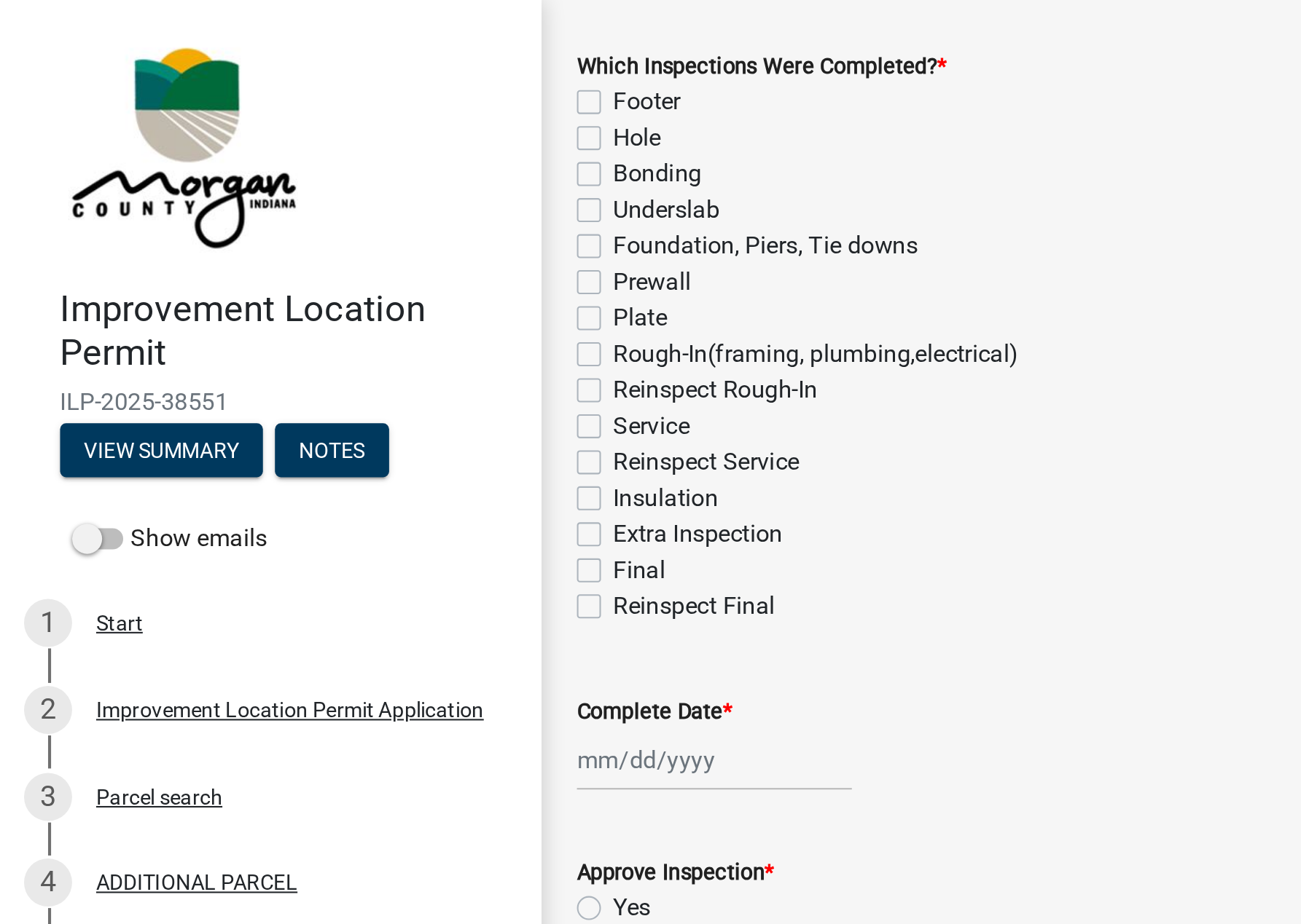
click at [298, 155] on label "Plate" at bounding box center [311, 154] width 27 height 17
click at [298, 155] on input "Plate" at bounding box center [302, 150] width 9 height 9
checkbox input "true"
checkbox input "false"
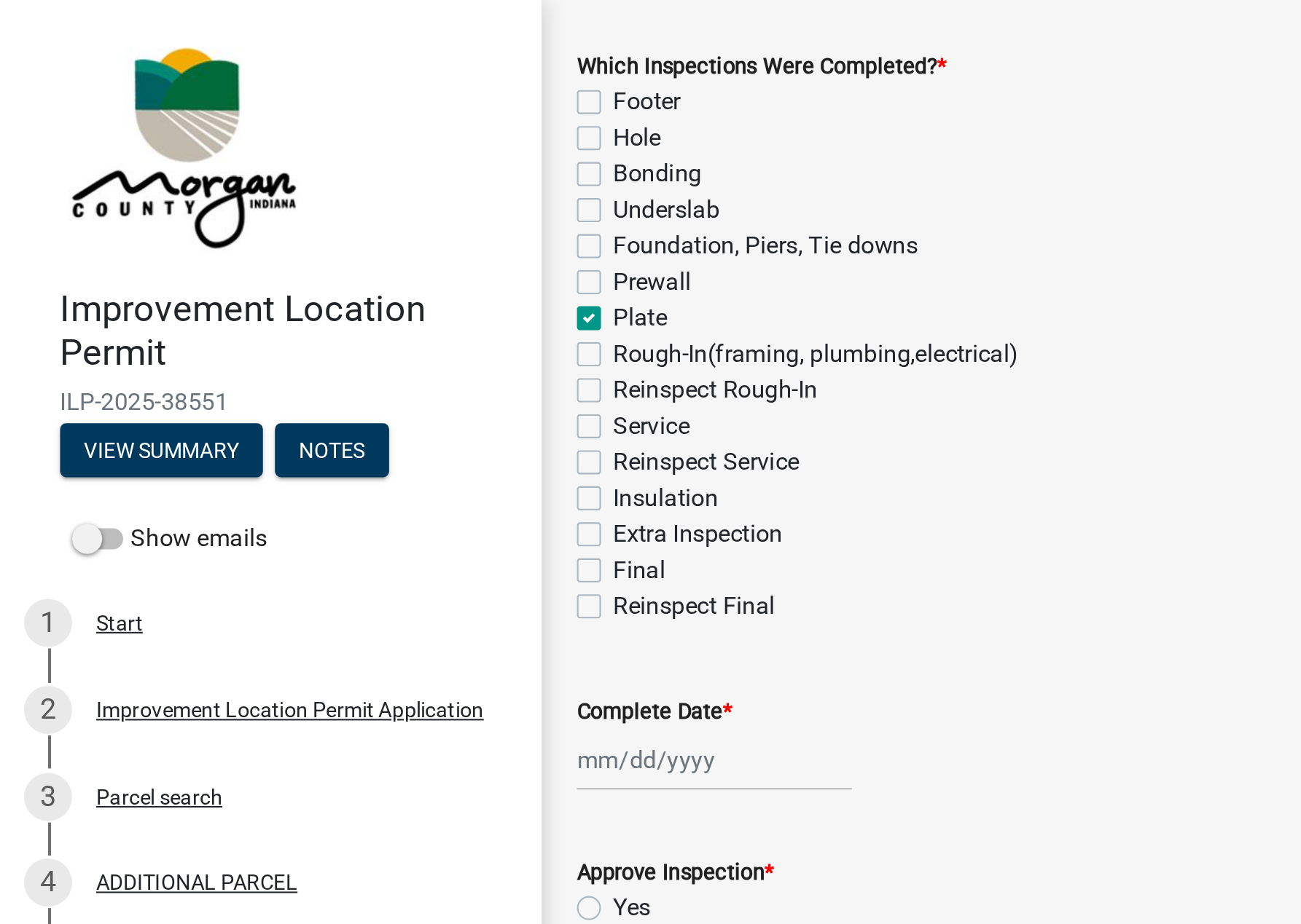
checkbox input "false"
checkbox input "true"
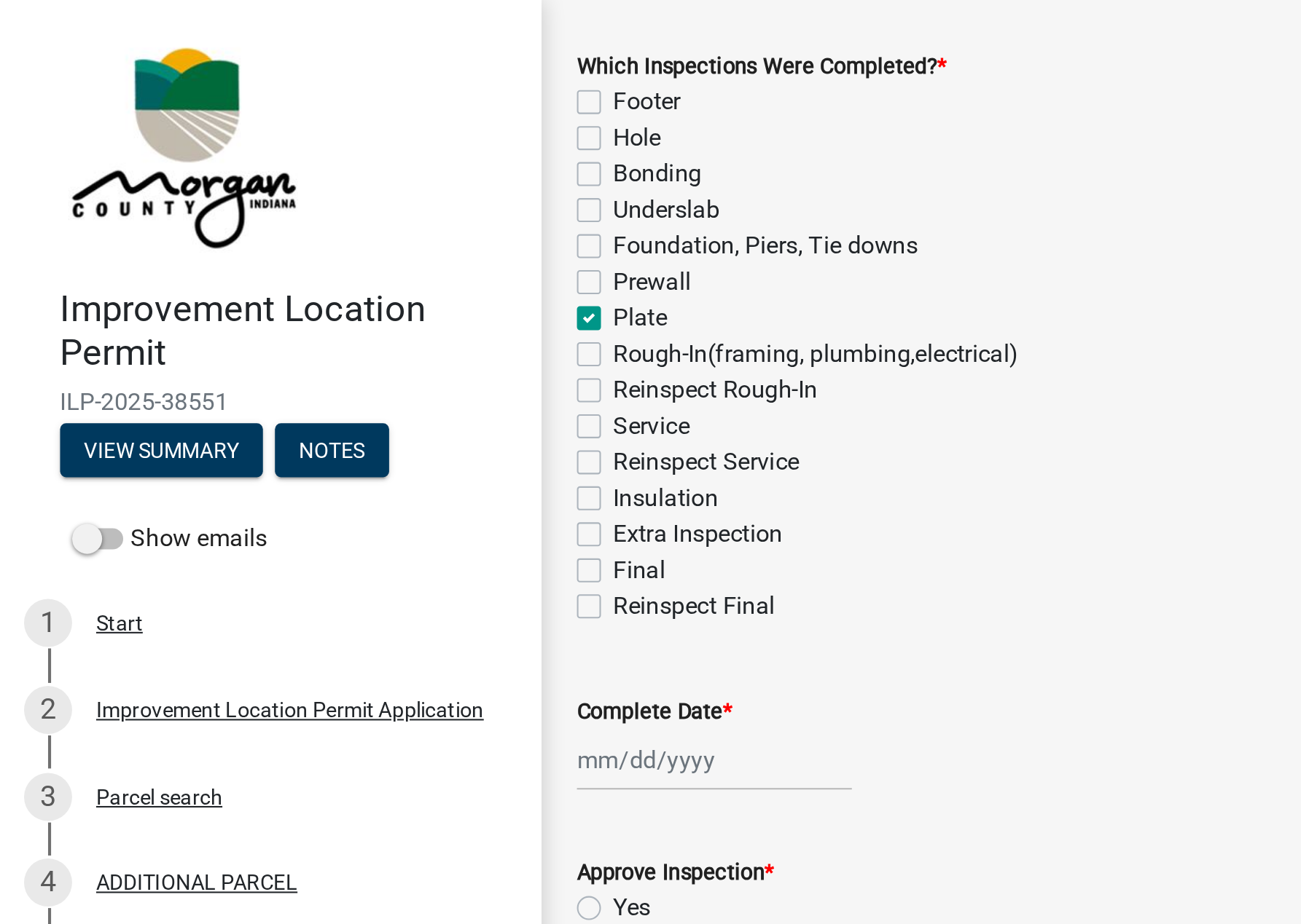
checkbox input "false"
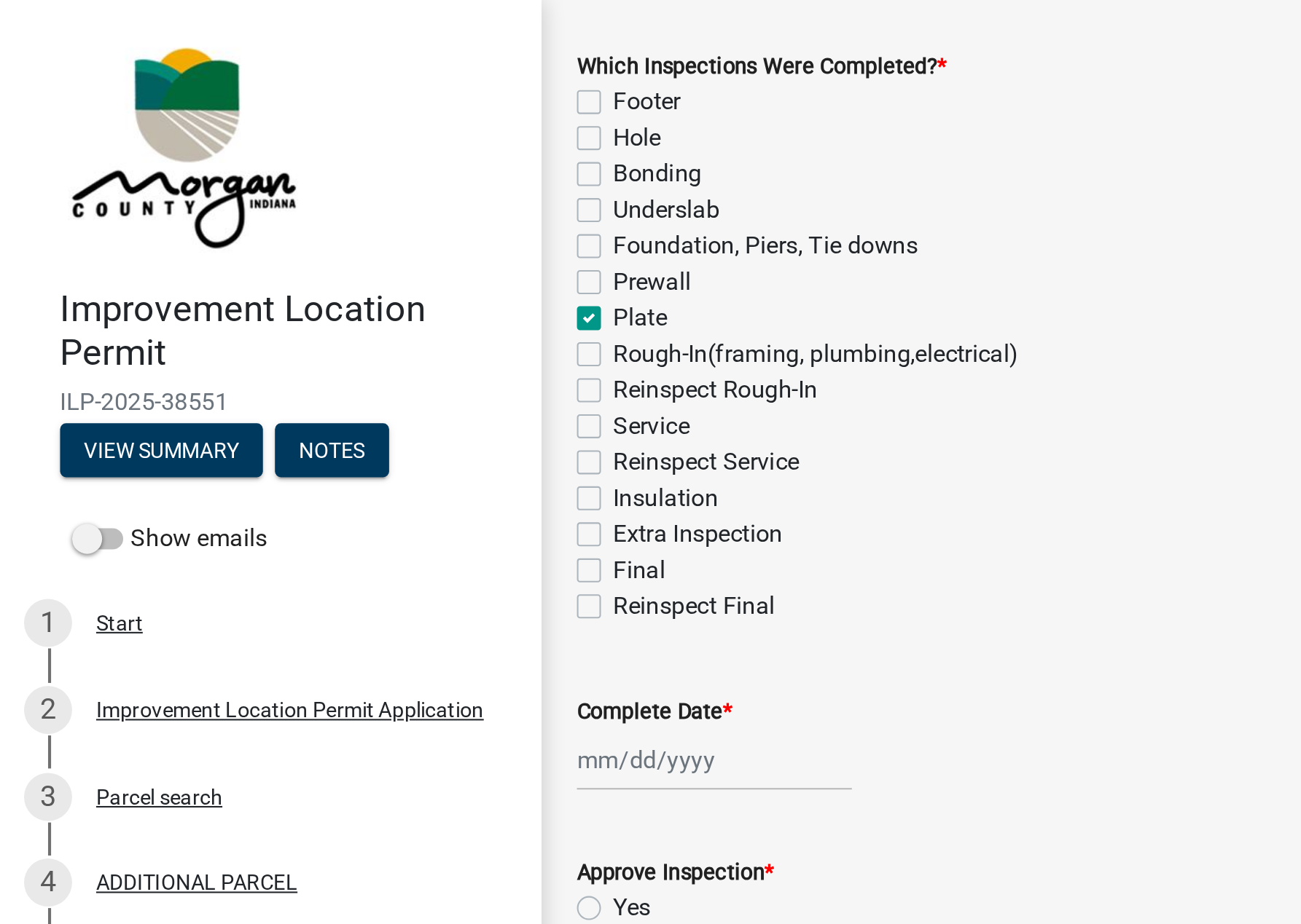
checkbox input "false"
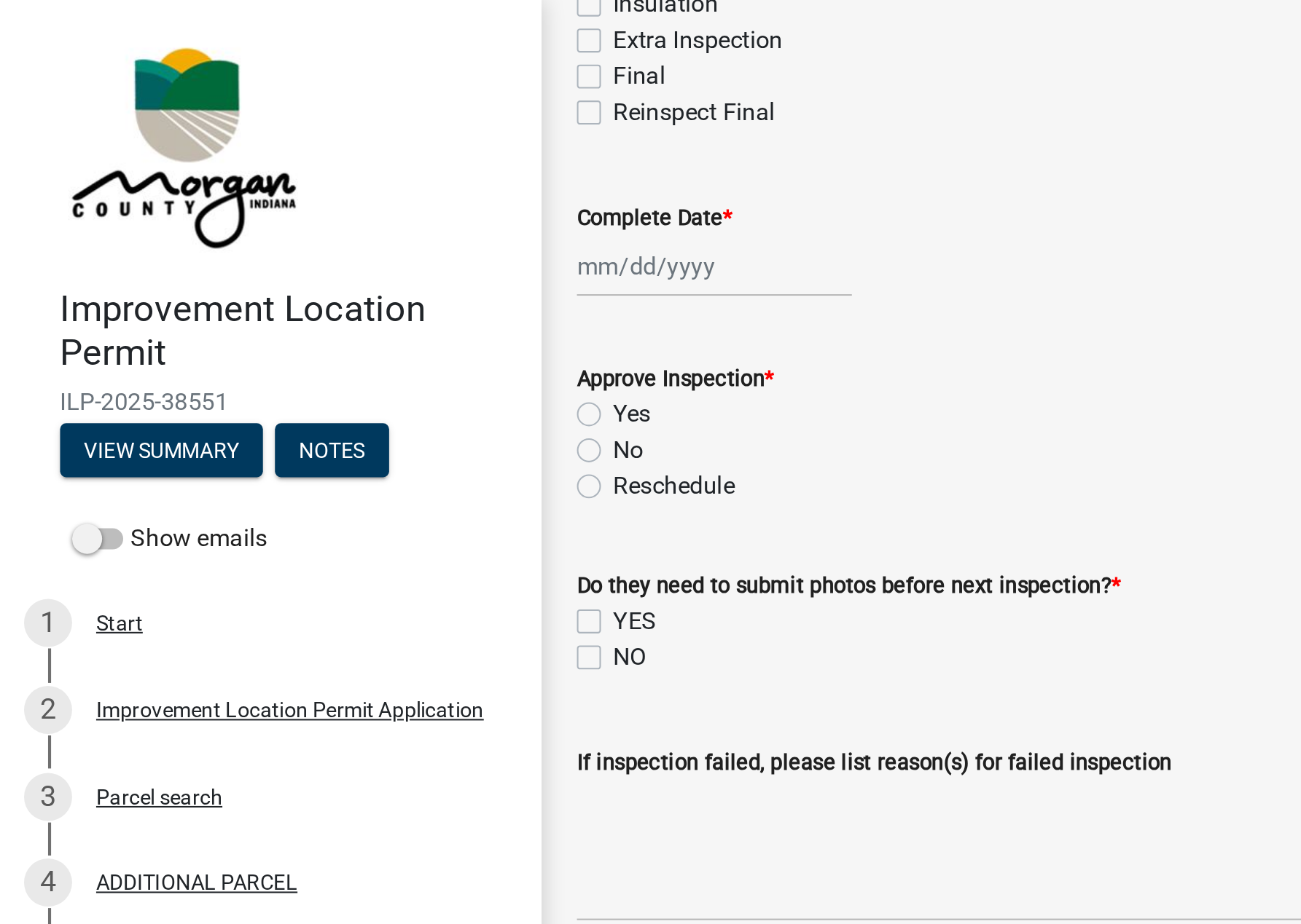
scroll to position [375, 0]
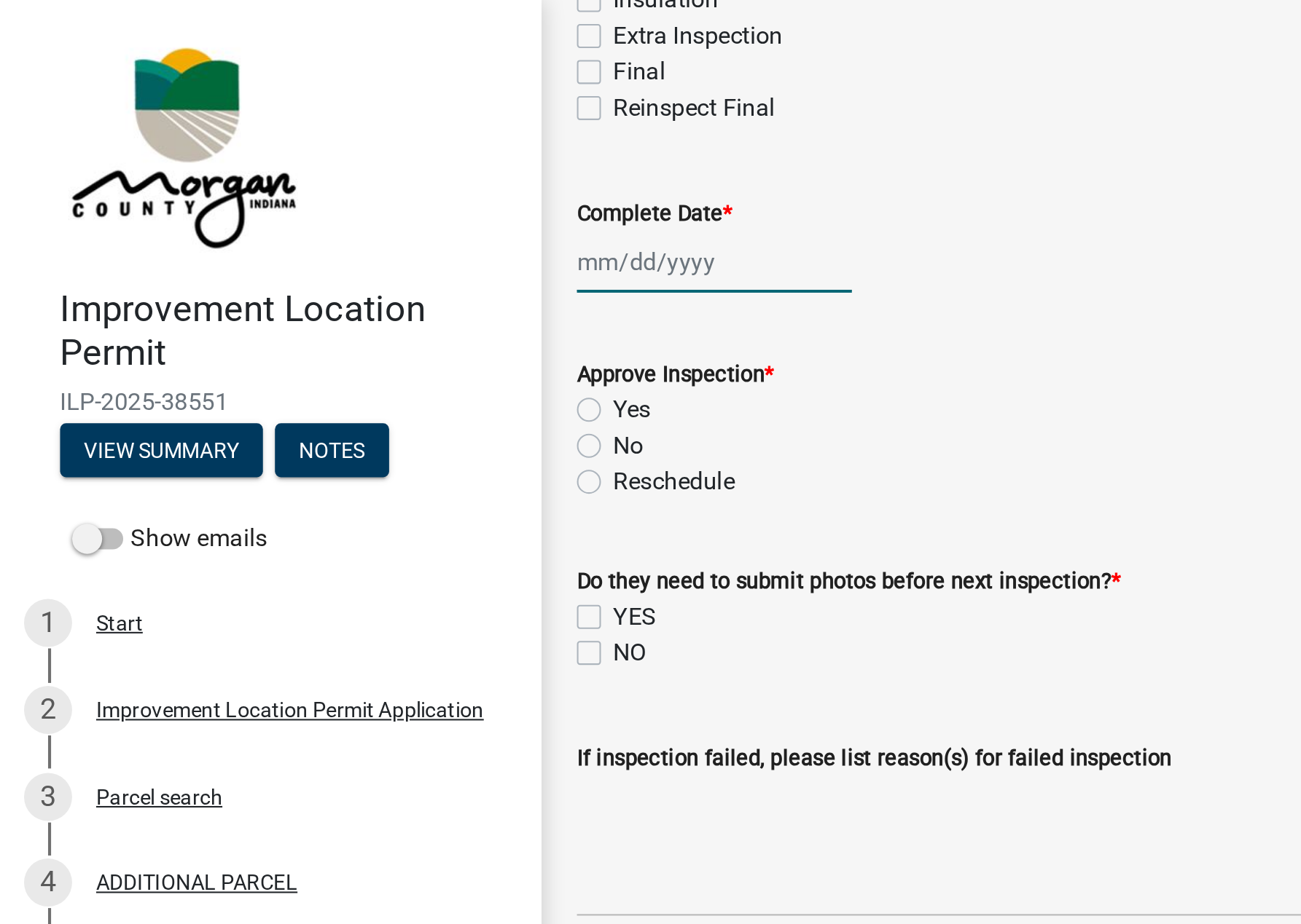
click at [318, 132] on div at bounding box center [346, 126] width 134 height 30
select select "9"
select select "2025"
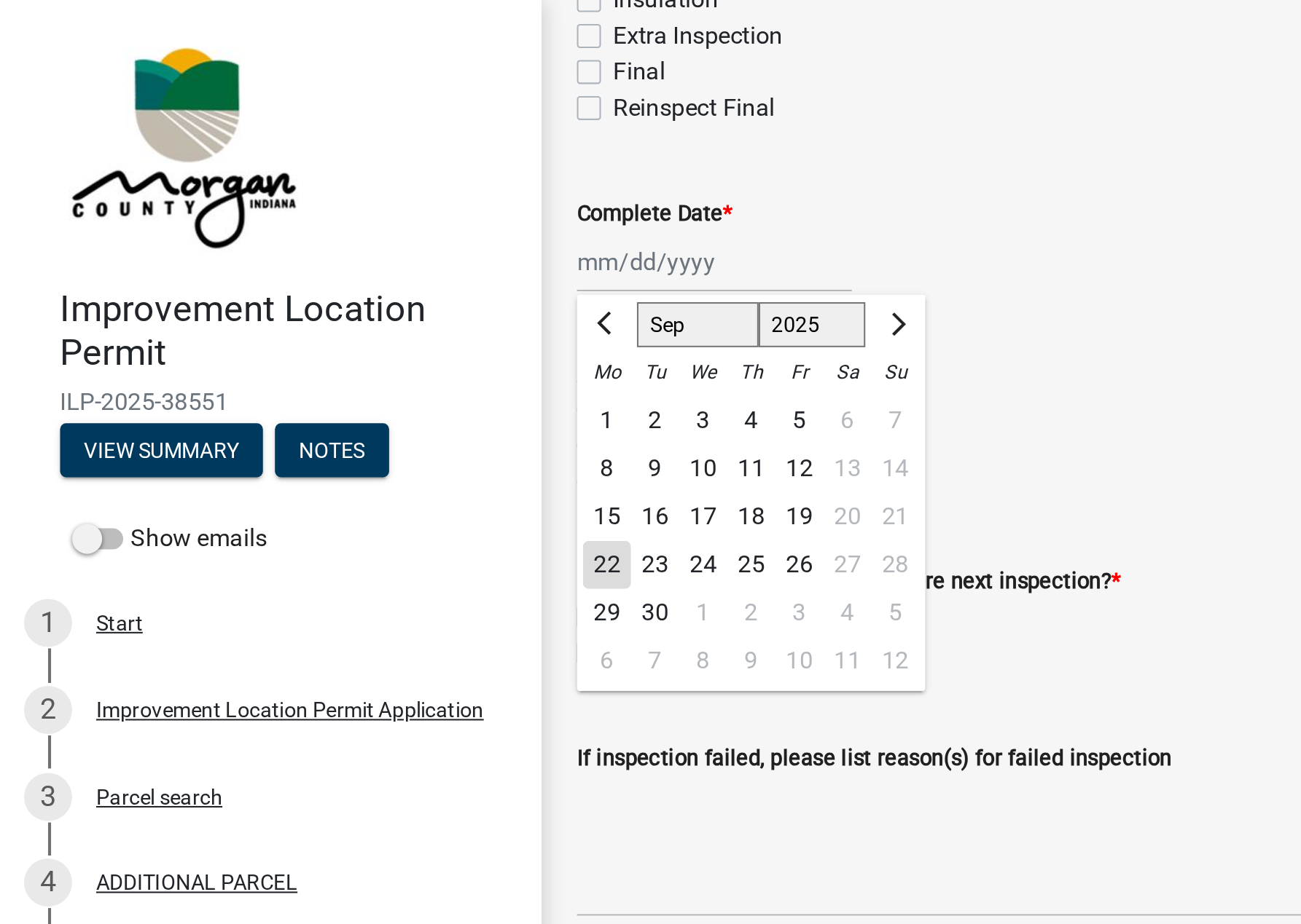
click at [287, 271] on div "22" at bounding box center [294, 274] width 23 height 23
type input "[DATE]"
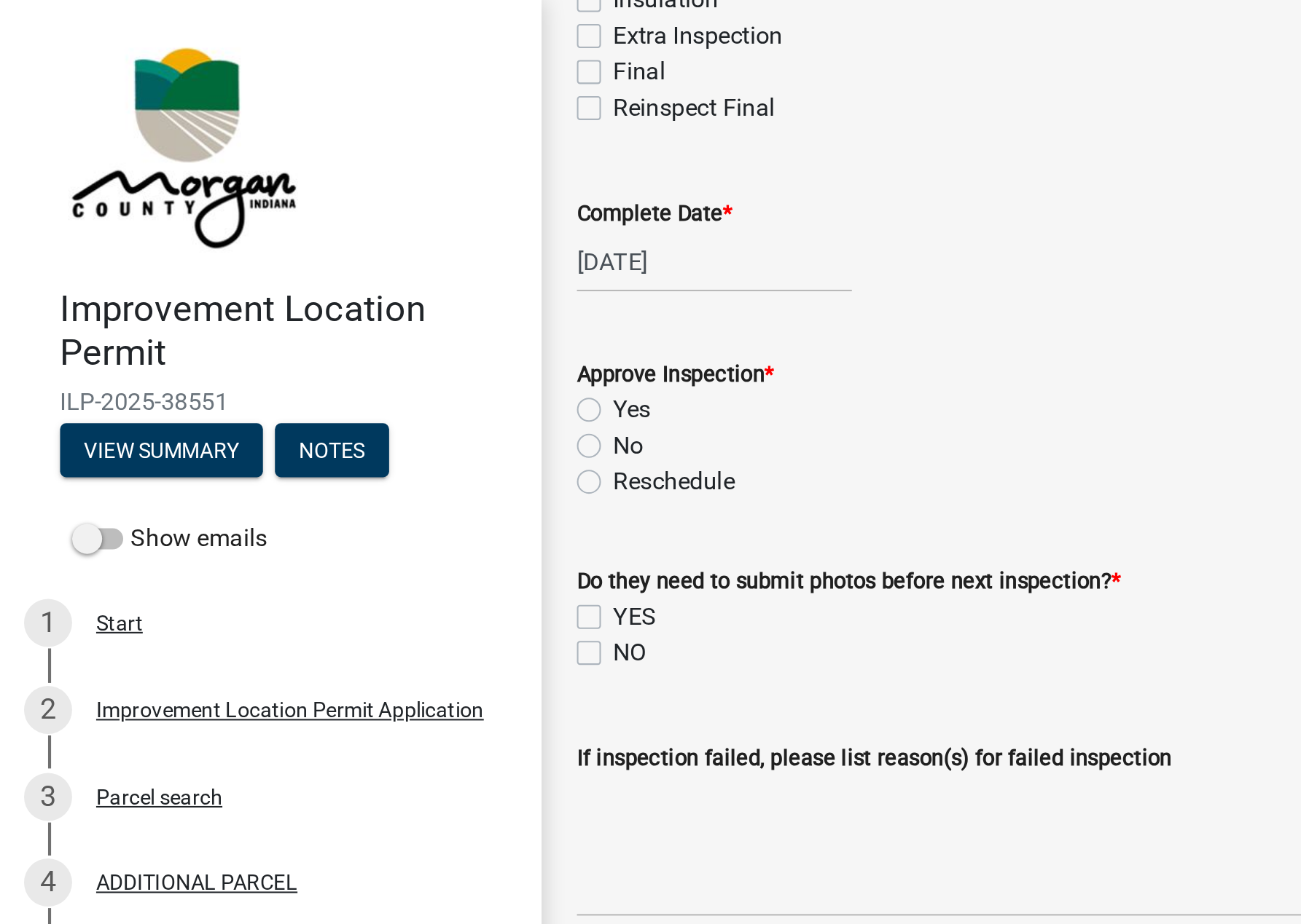
click at [298, 194] on label "Yes" at bounding box center [307, 199] width 18 height 17
click at [298, 194] on input "Yes" at bounding box center [302, 195] width 9 height 9
radio input "true"
click at [298, 320] on label "NO" at bounding box center [305, 316] width 16 height 17
click at [298, 318] on input "NO" at bounding box center [302, 312] width 9 height 9
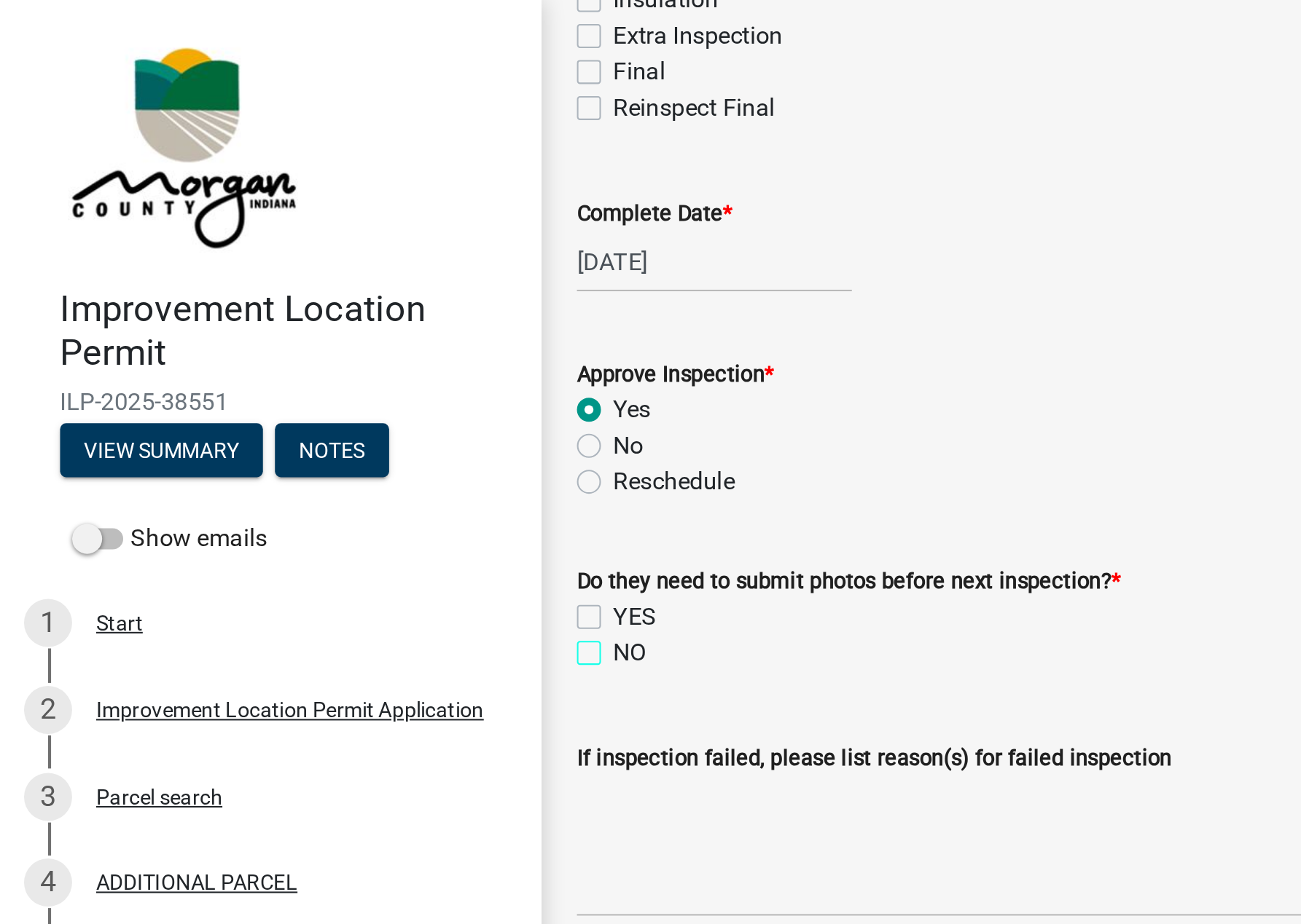
checkbox input "true"
checkbox input "false"
checkbox input "true"
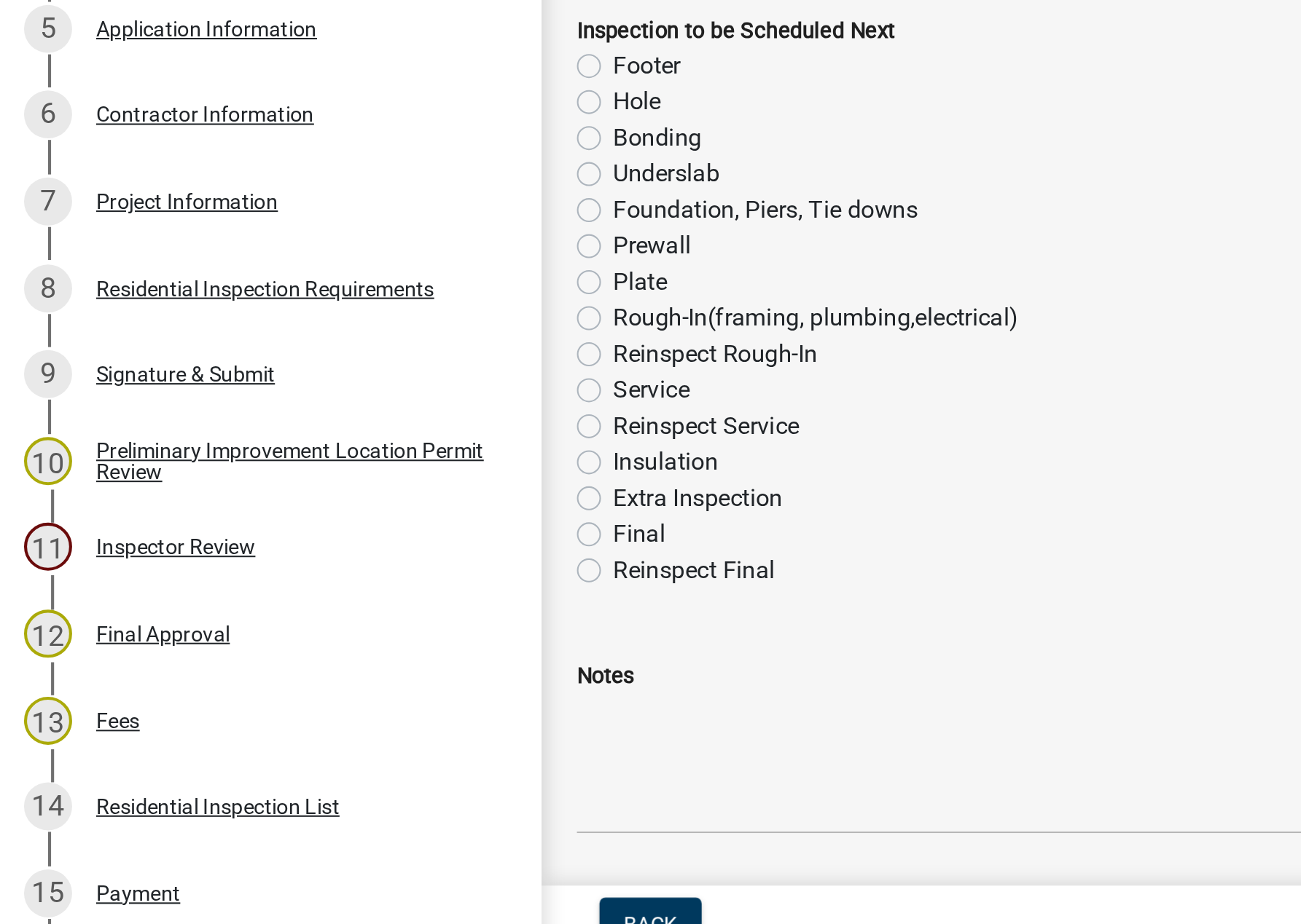
scroll to position [479, 0]
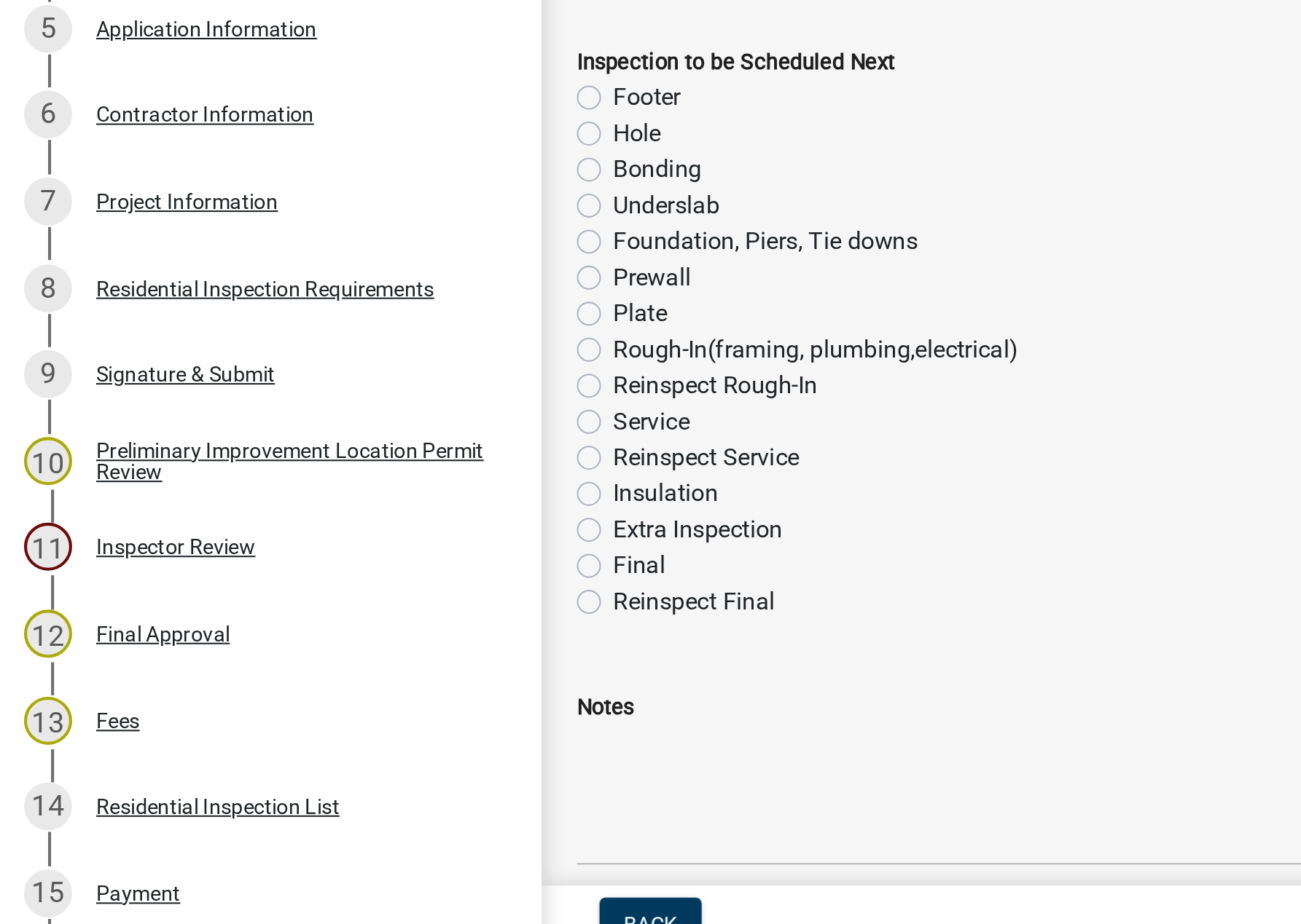
click at [298, 624] on label "Rough-In(framing, plumbing,electrical)" at bounding box center [396, 625] width 197 height 17
click at [298, 624] on input "Rough-In(framing, plumbing,electrical)" at bounding box center [302, 622] width 9 height 9
radio input "true"
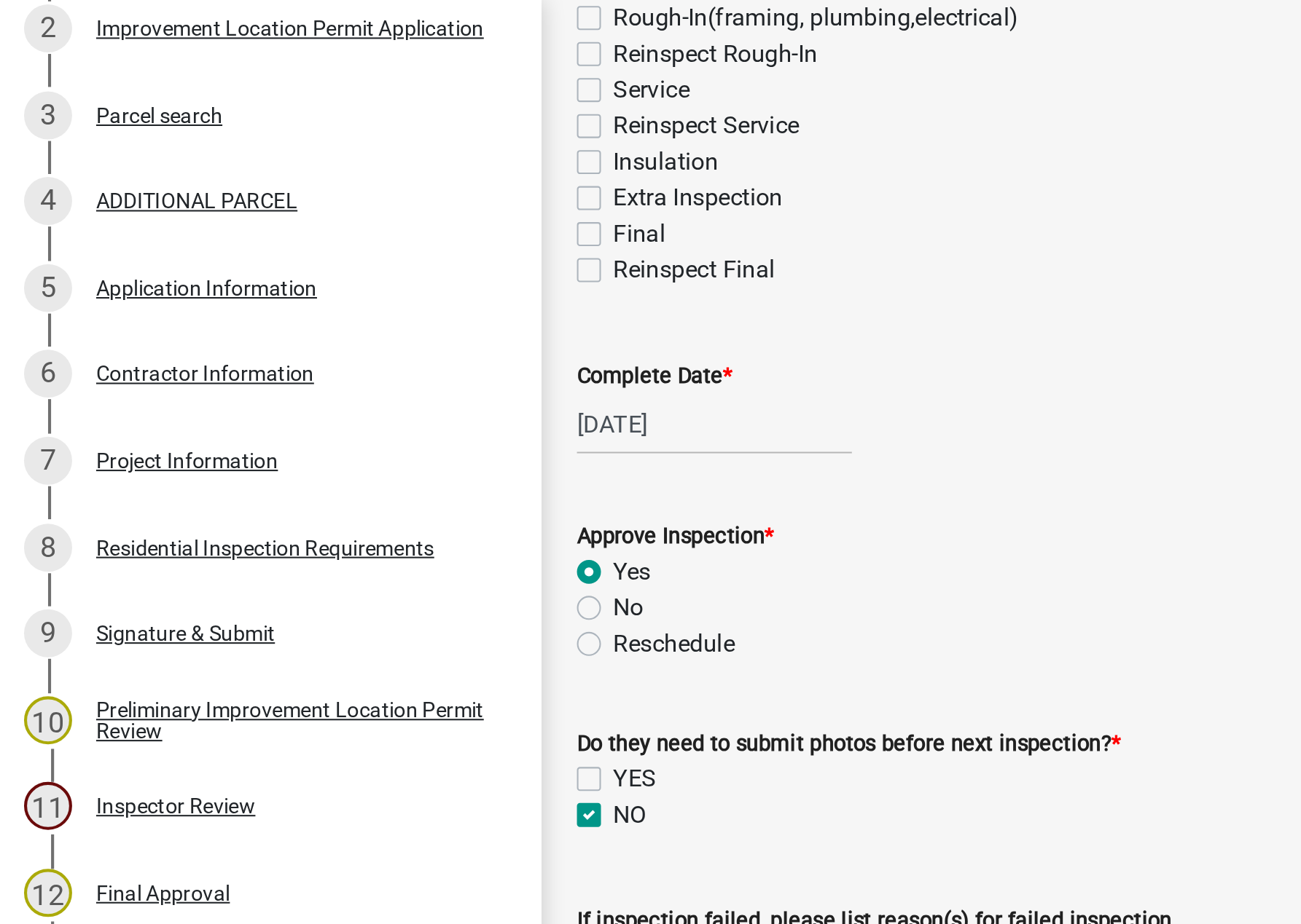
scroll to position [544, 0]
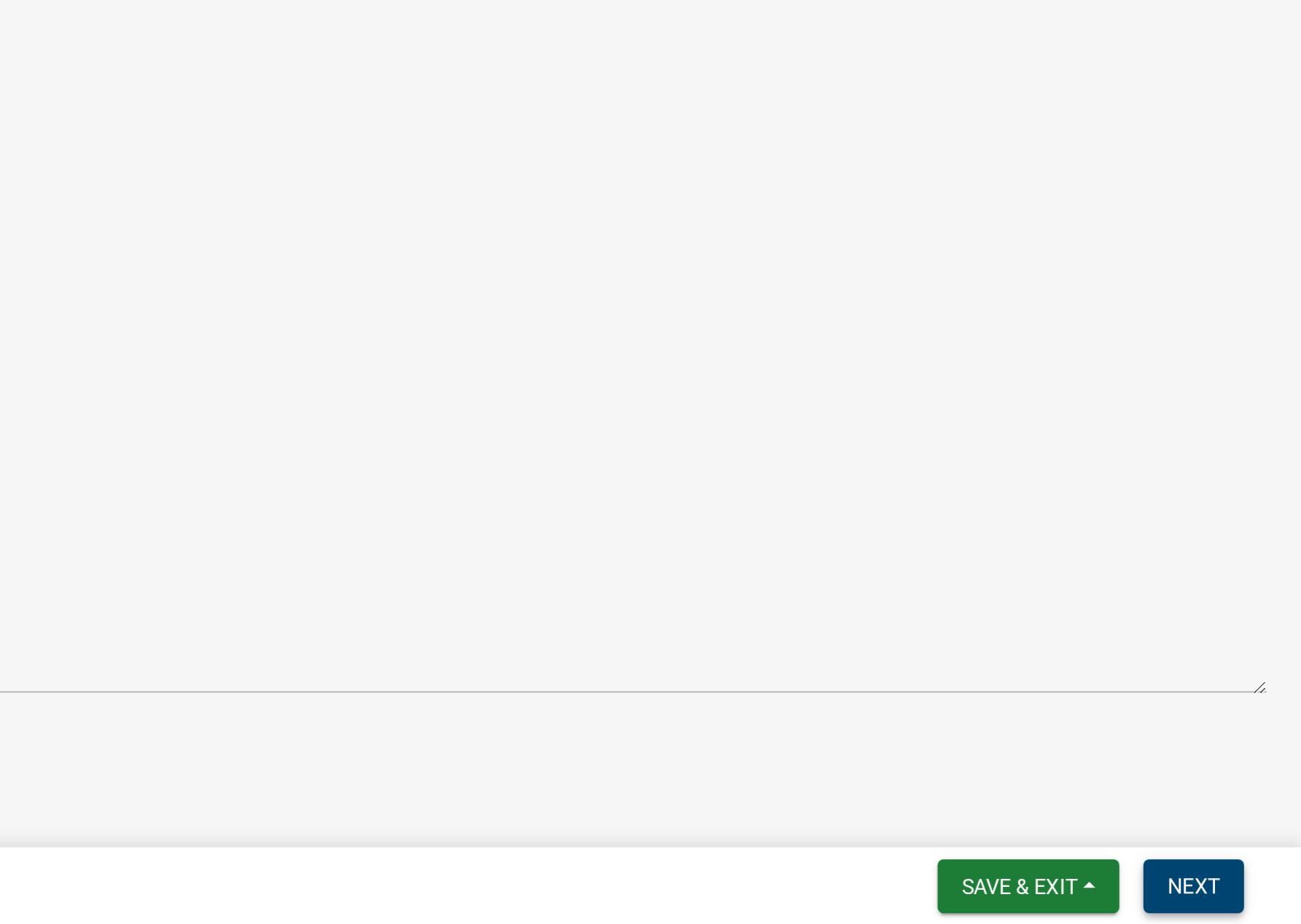
click at [1021, 900] on span "Next" at bounding box center [1248, 905] width 26 height 12
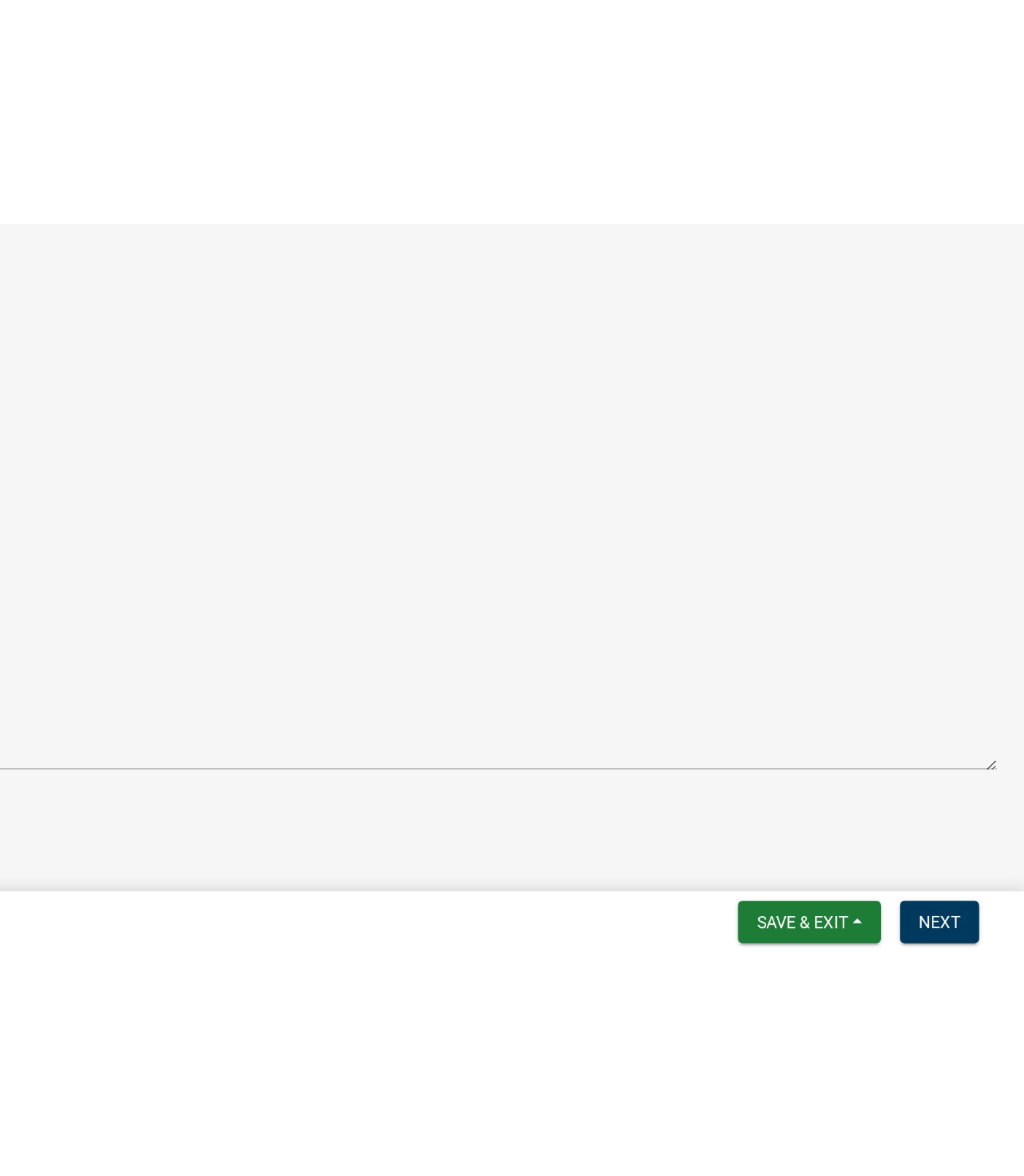
scroll to position [0, 0]
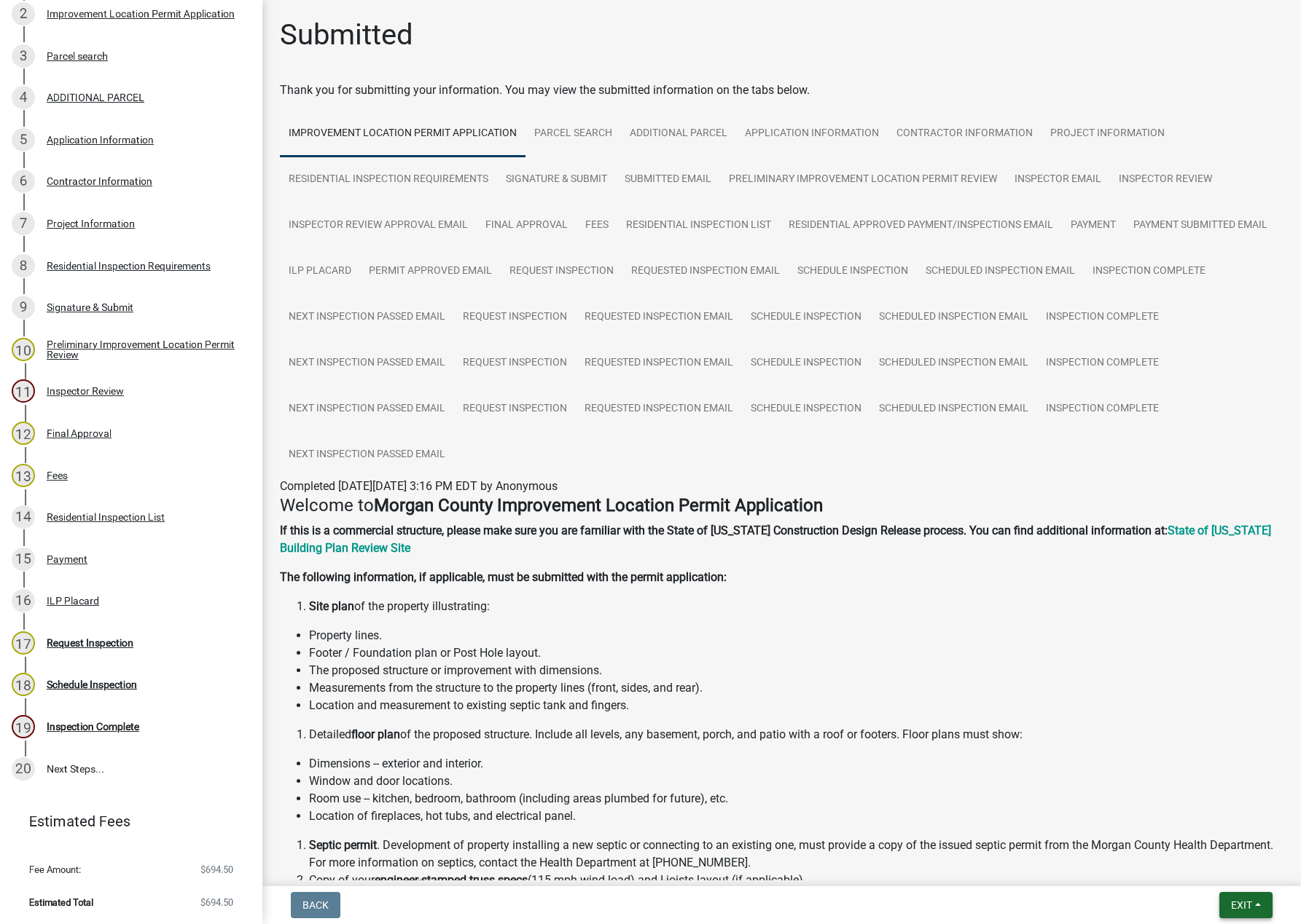
click at [1021, 906] on span "Exit" at bounding box center [1241, 905] width 21 height 12
click at [1021, 866] on button "Save & Exit" at bounding box center [1213, 868] width 116 height 35
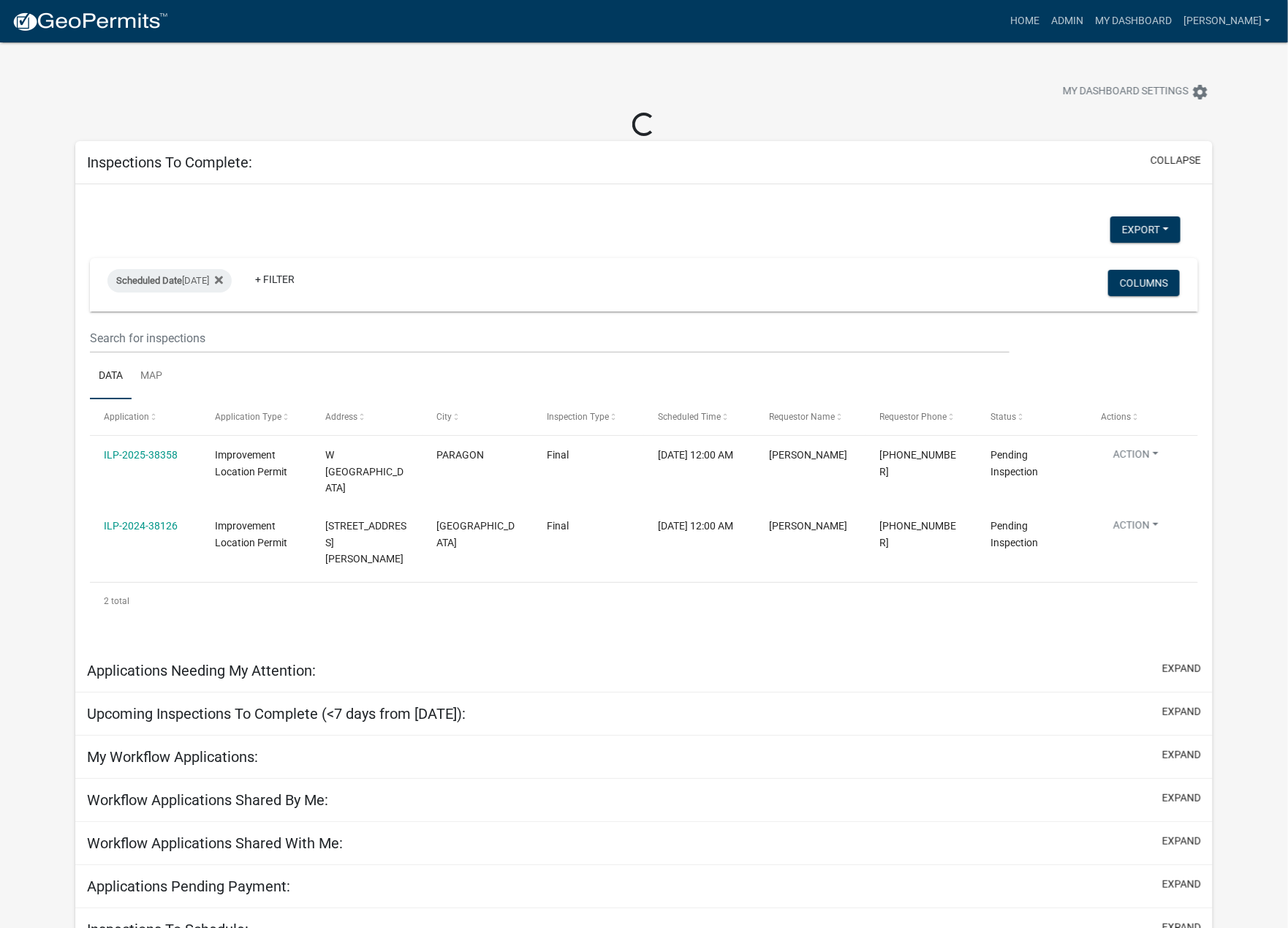
select select "1: 25"
